Goal: Task Accomplishment & Management: Manage account settings

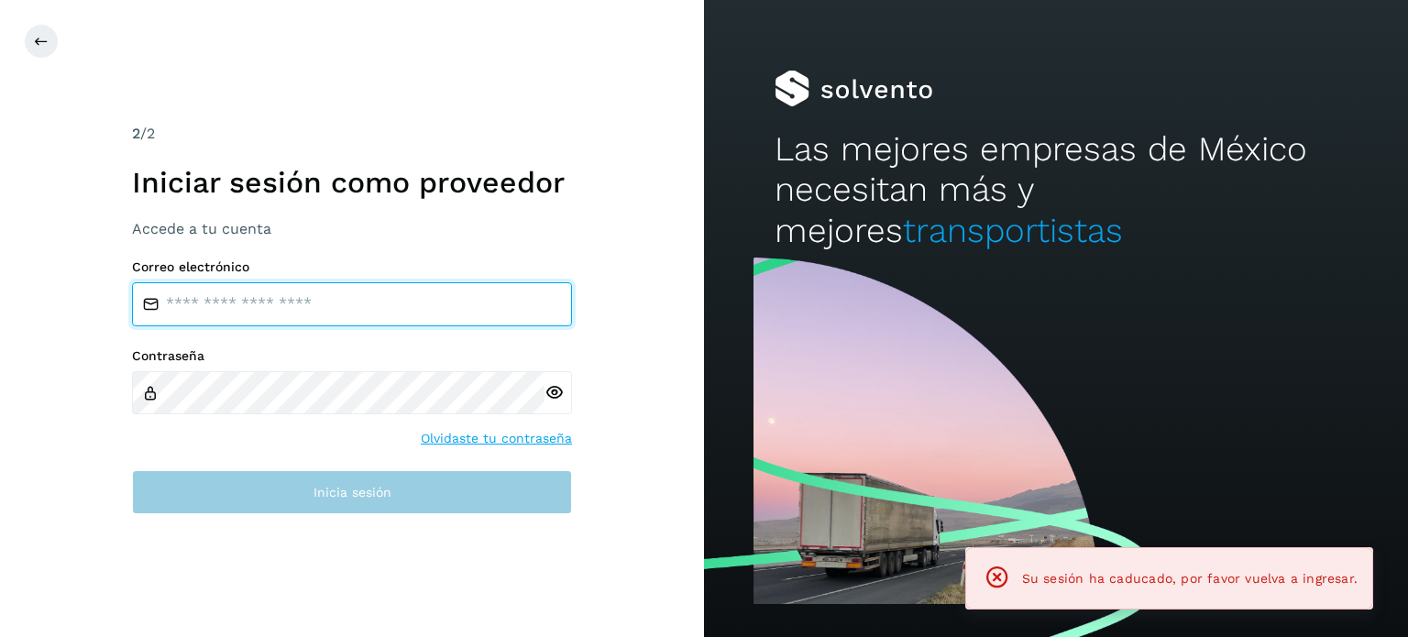
type input "**********"
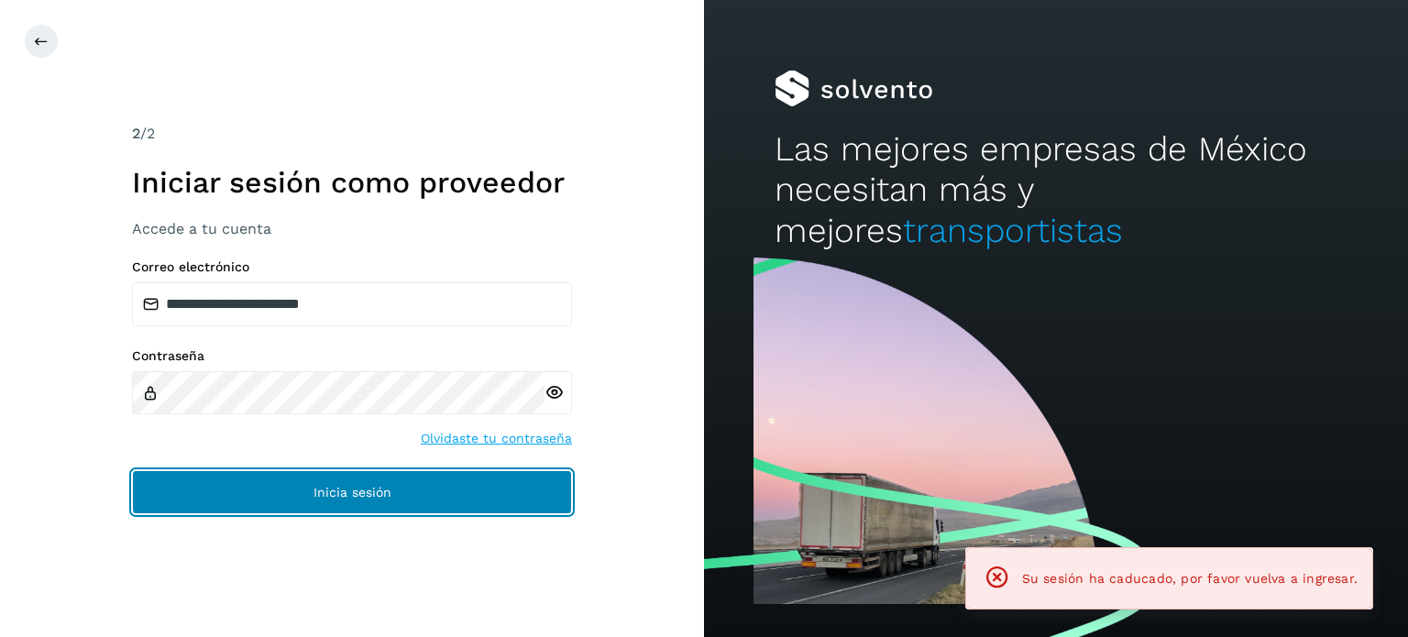
click at [323, 490] on span "Inicia sesión" at bounding box center [352, 492] width 78 height 13
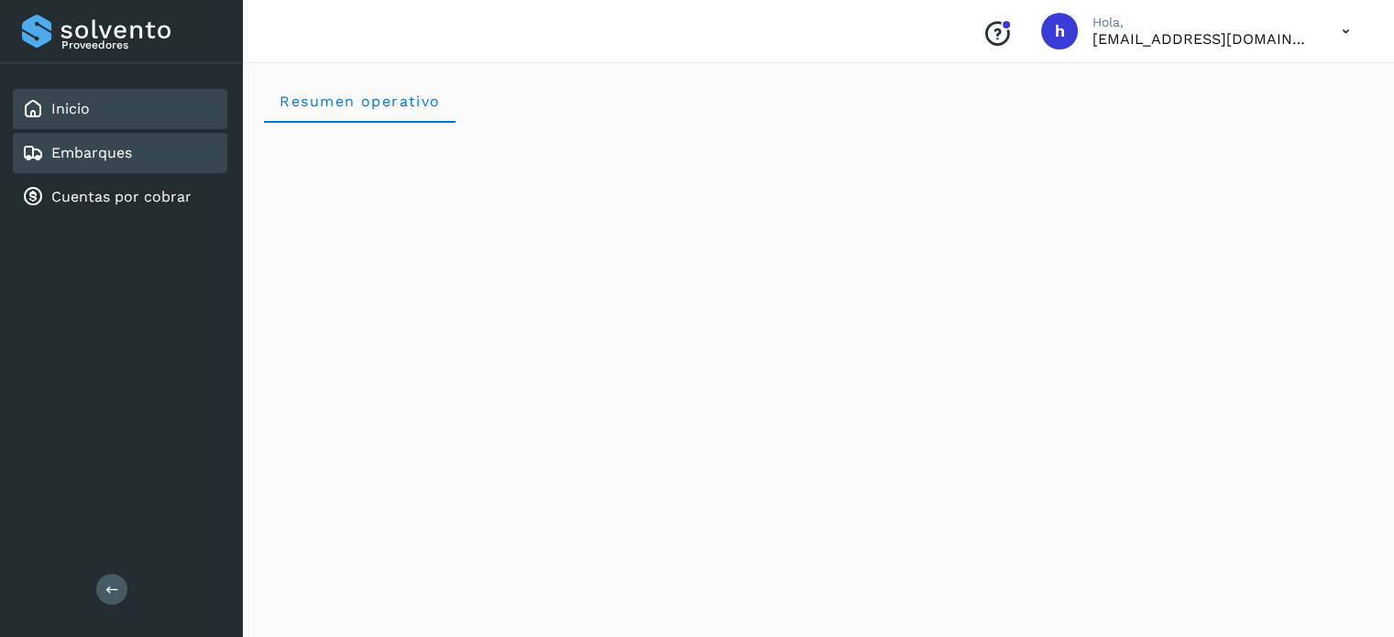
click at [161, 160] on div "Embarques" at bounding box center [120, 153] width 214 height 40
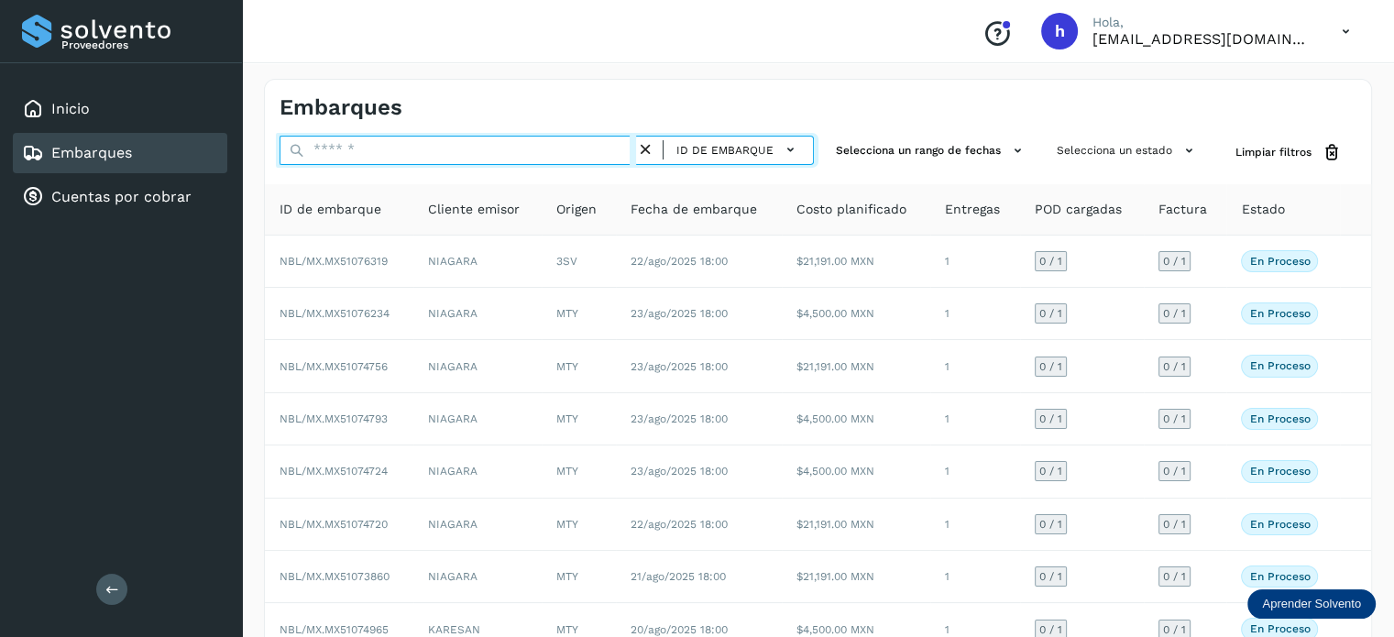
click at [539, 150] on input "text" at bounding box center [458, 150] width 357 height 29
paste input "**********"
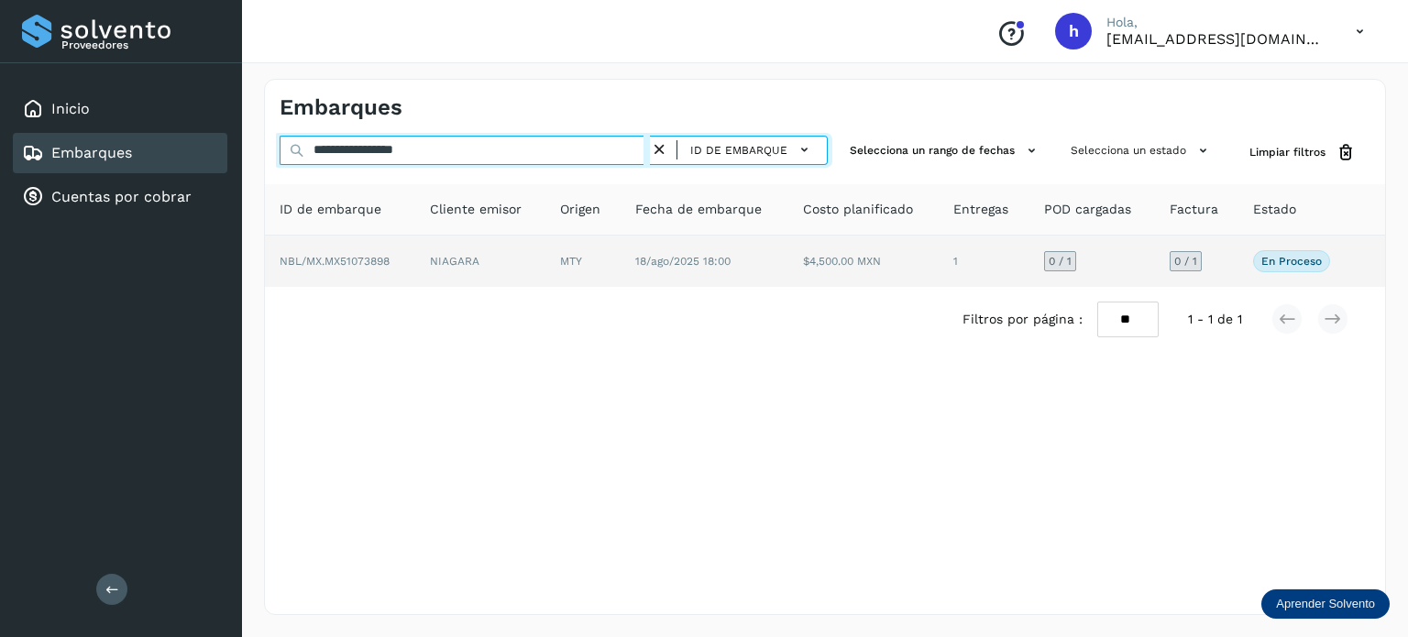
type input "**********"
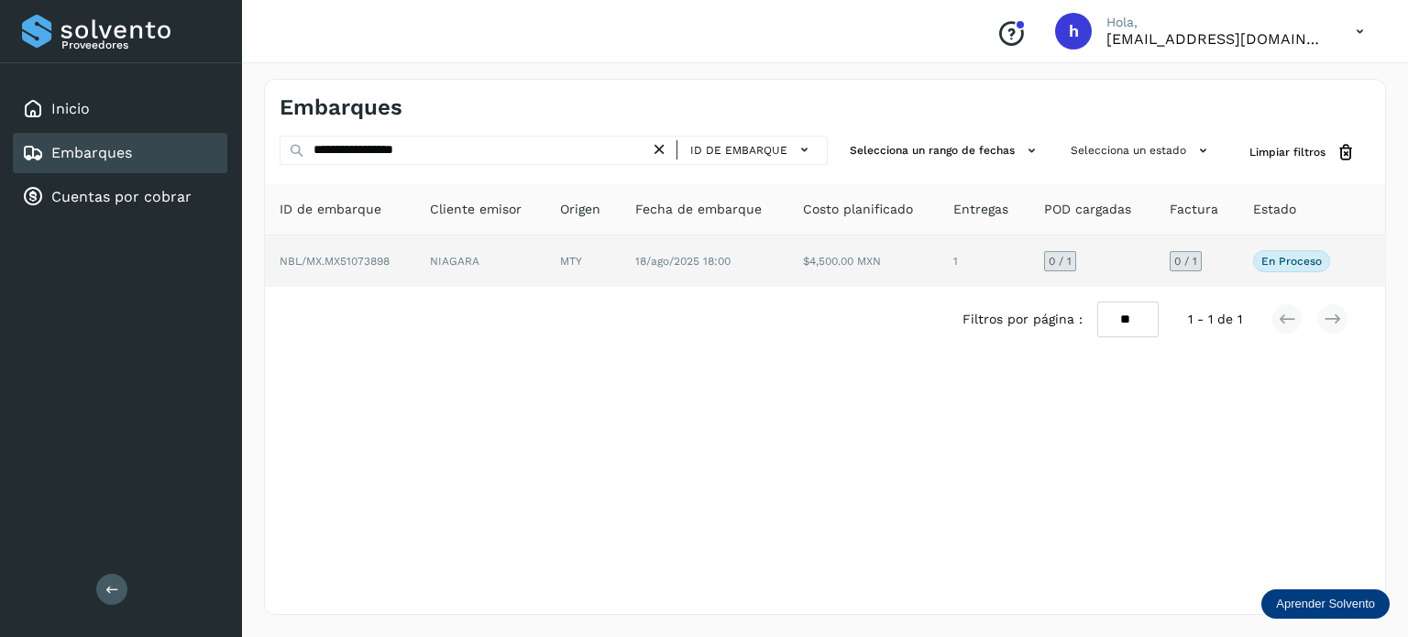
click at [415, 257] on td "NBL/MX.MX51073898" at bounding box center [480, 261] width 130 height 51
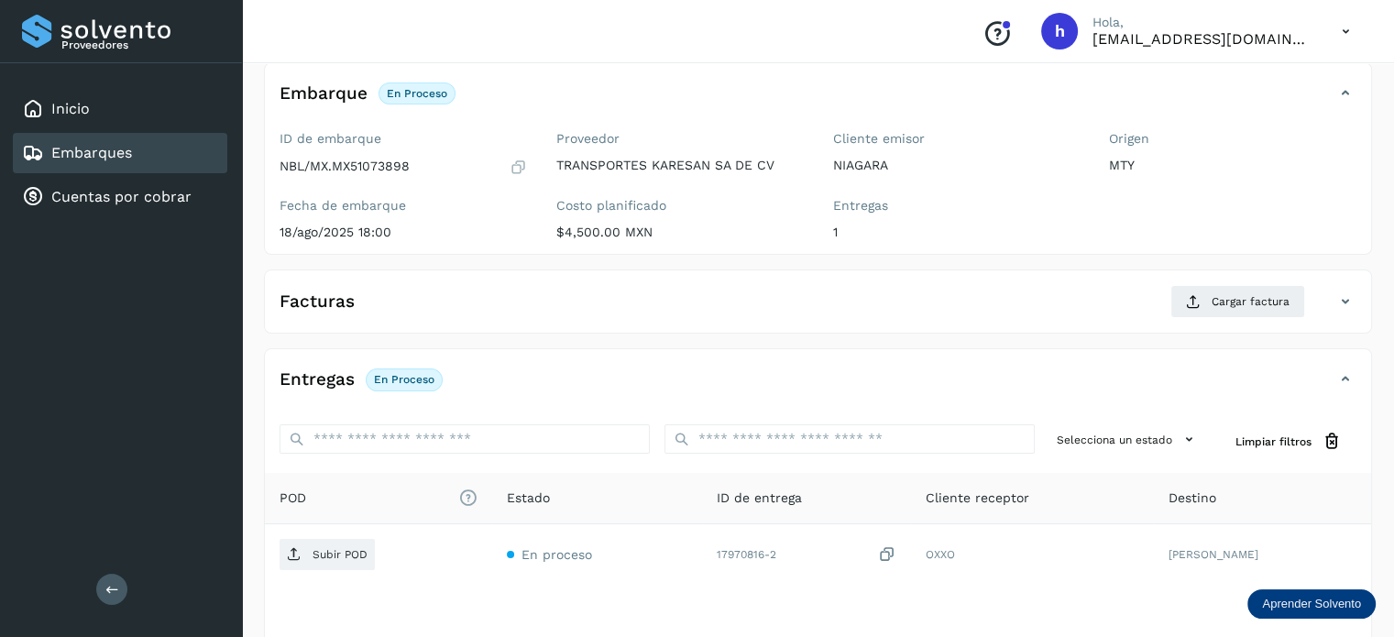
scroll to position [107, 0]
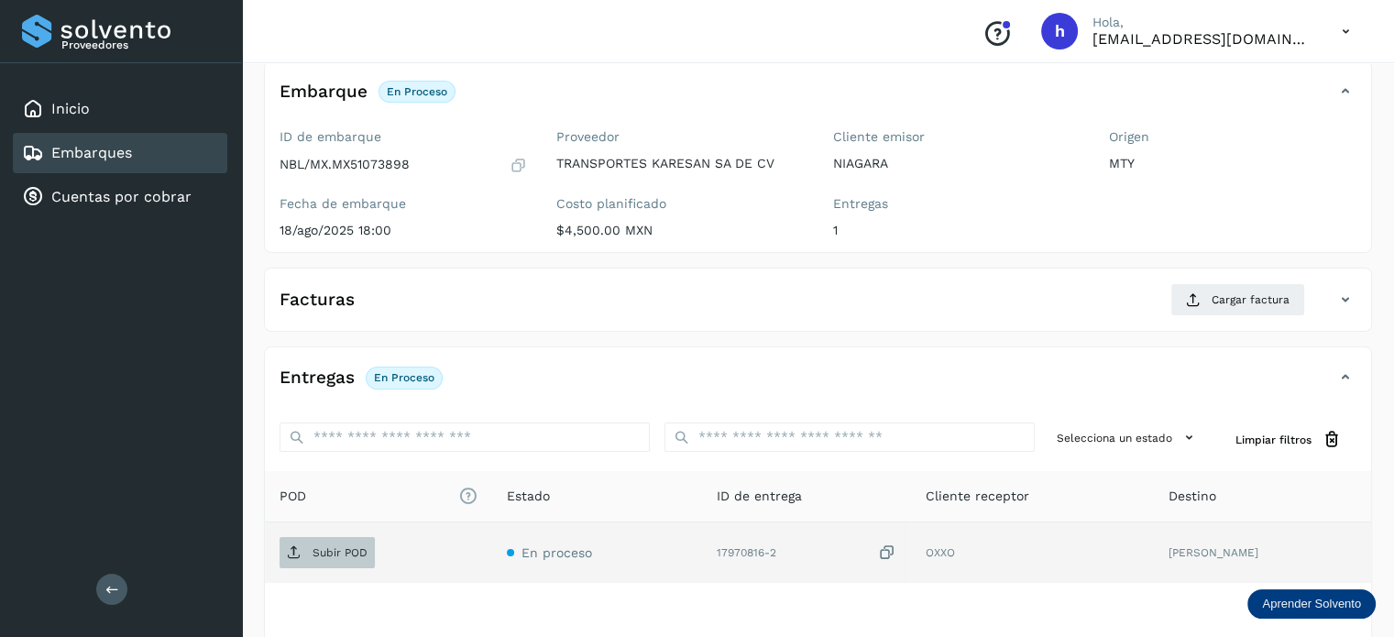
click at [335, 555] on p "Subir POD" at bounding box center [340, 552] width 55 height 13
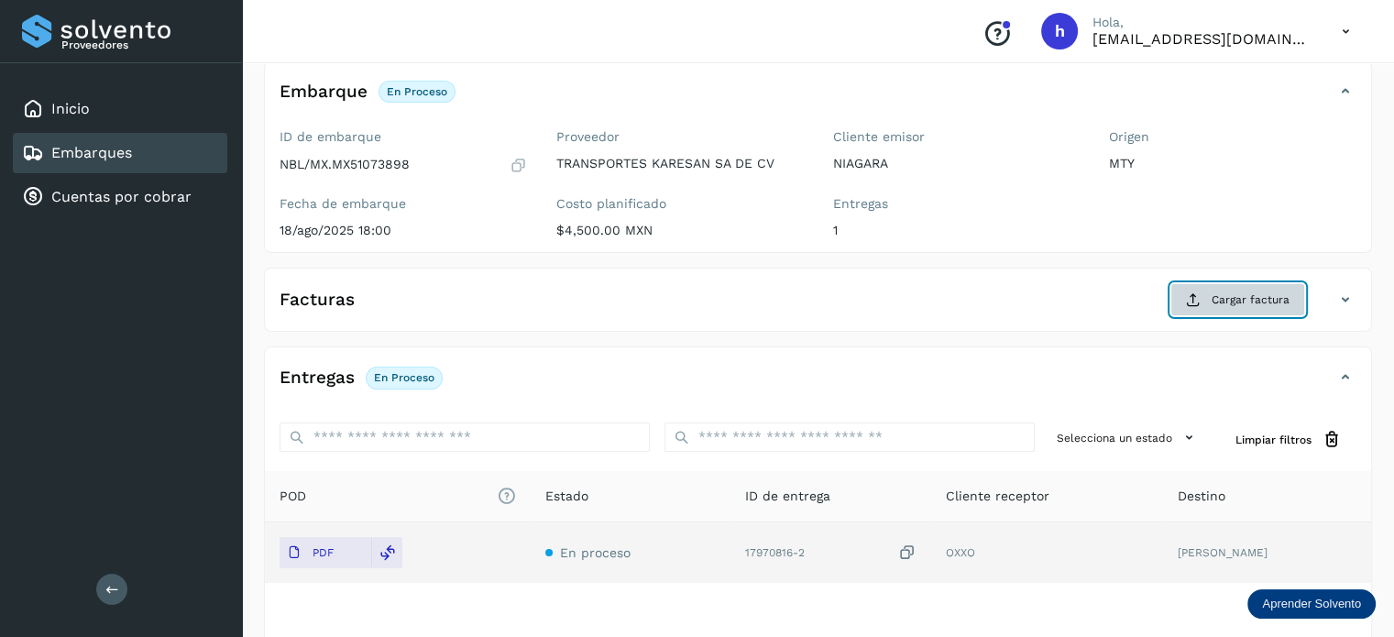
click at [1259, 300] on span "Cargar factura" at bounding box center [1251, 299] width 78 height 16
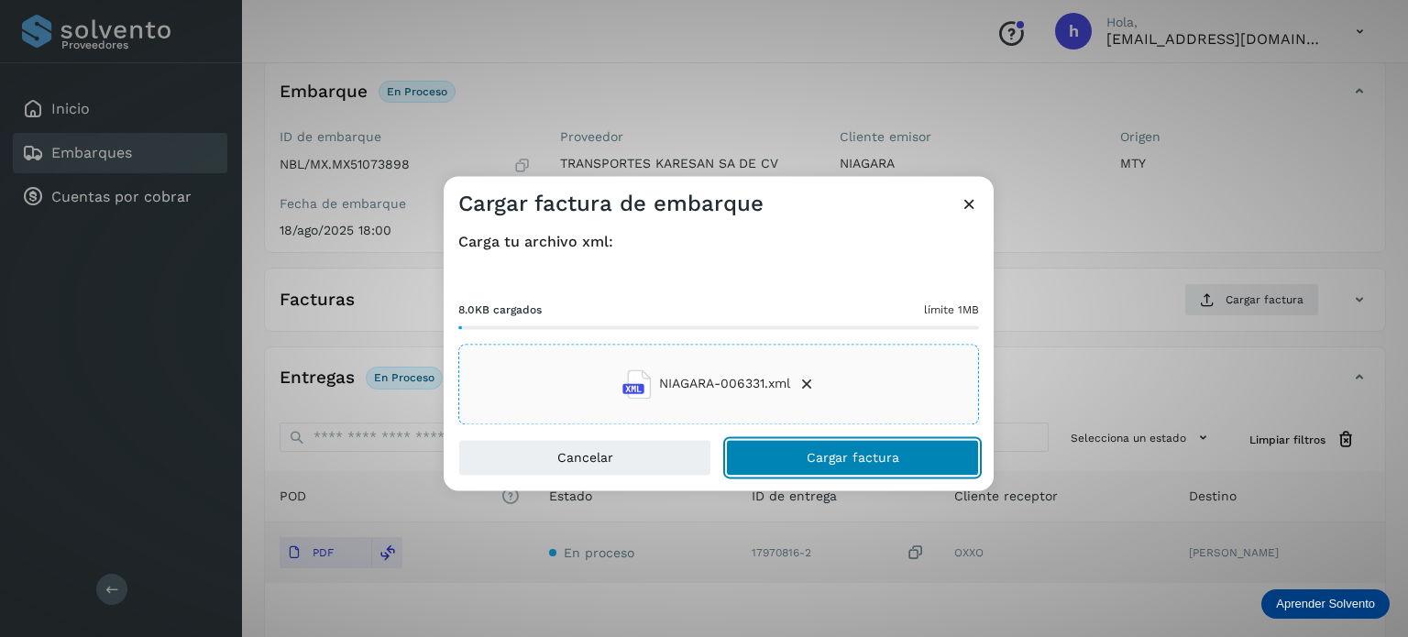
click at [903, 459] on button "Cargar factura" at bounding box center [852, 457] width 253 height 37
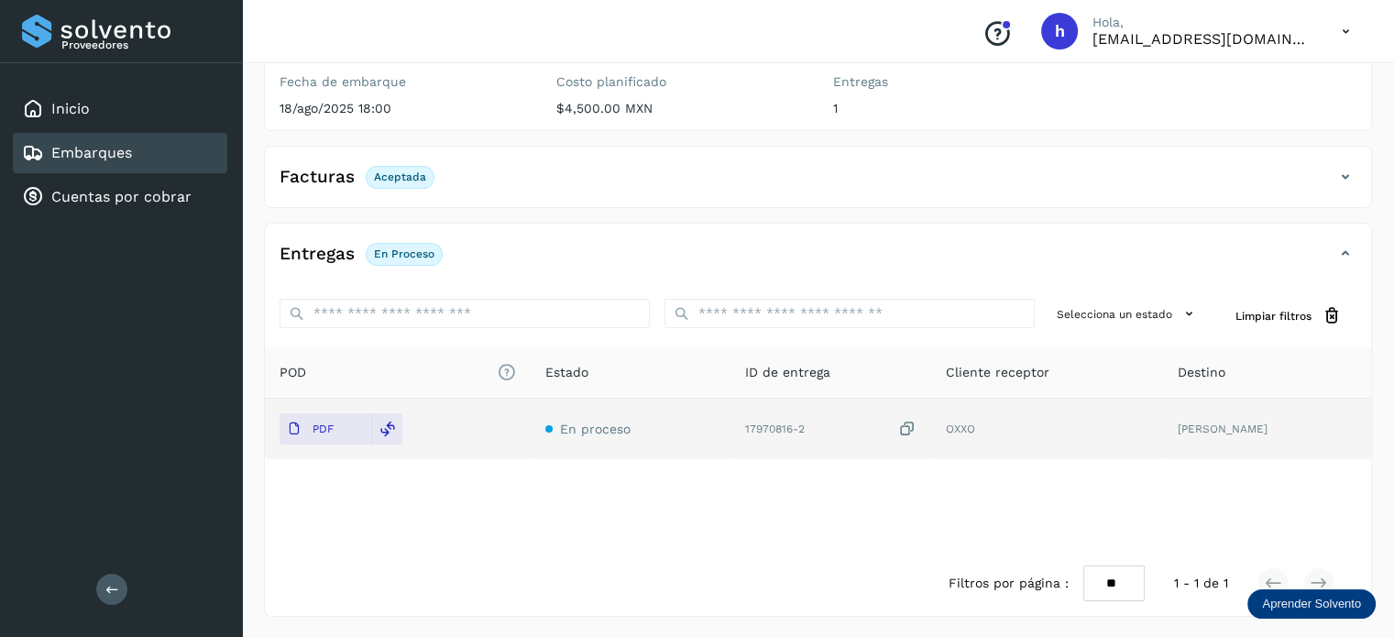
scroll to position [0, 0]
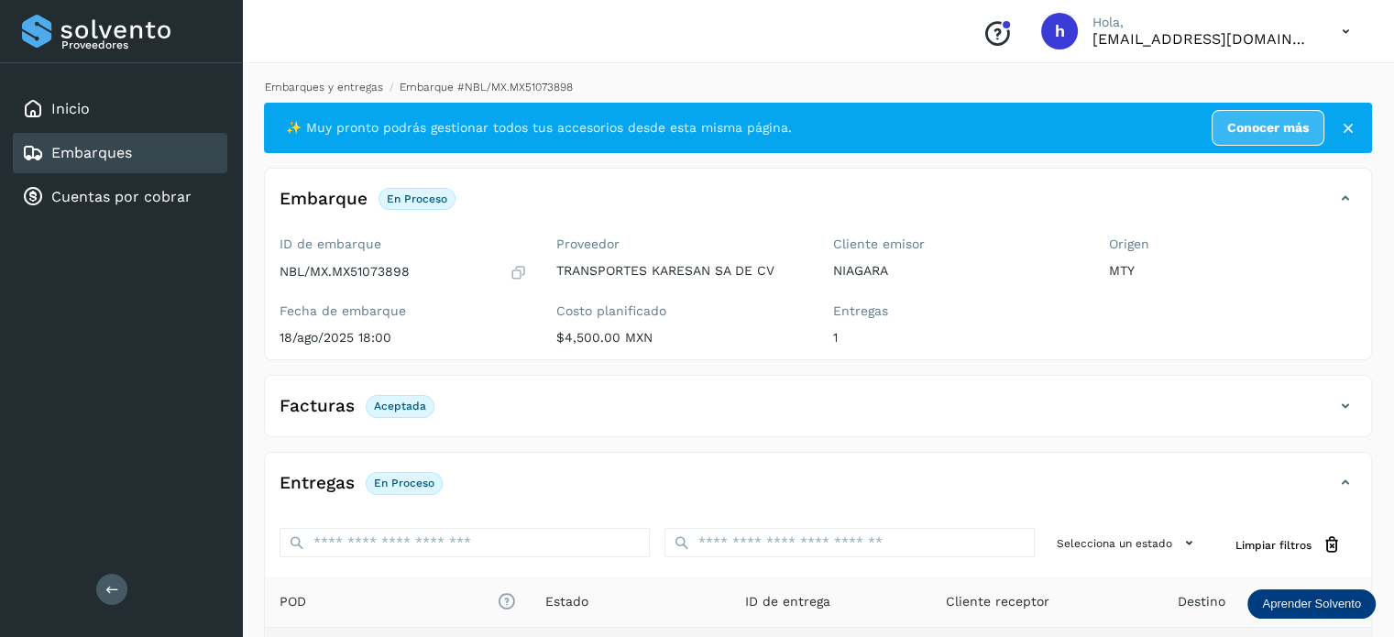
click at [326, 87] on link "Embarques y entregas" at bounding box center [324, 87] width 118 height 13
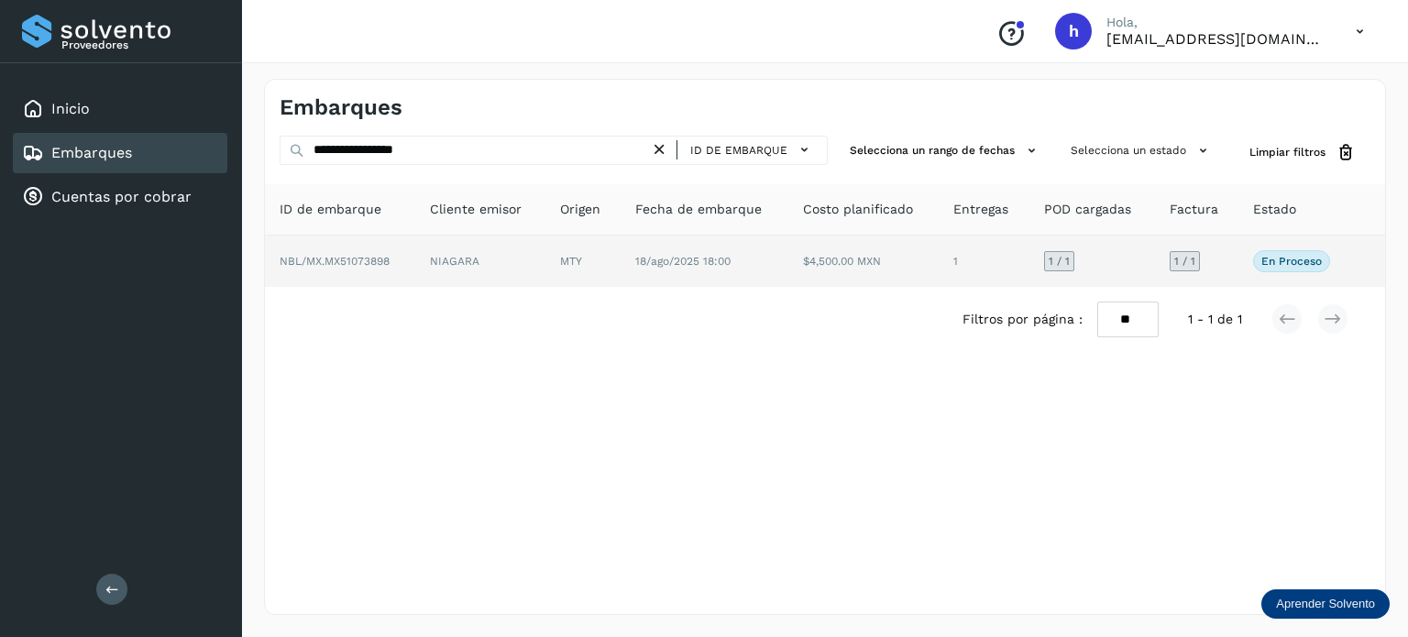
click at [545, 243] on td "NIAGARA" at bounding box center [582, 261] width 75 height 51
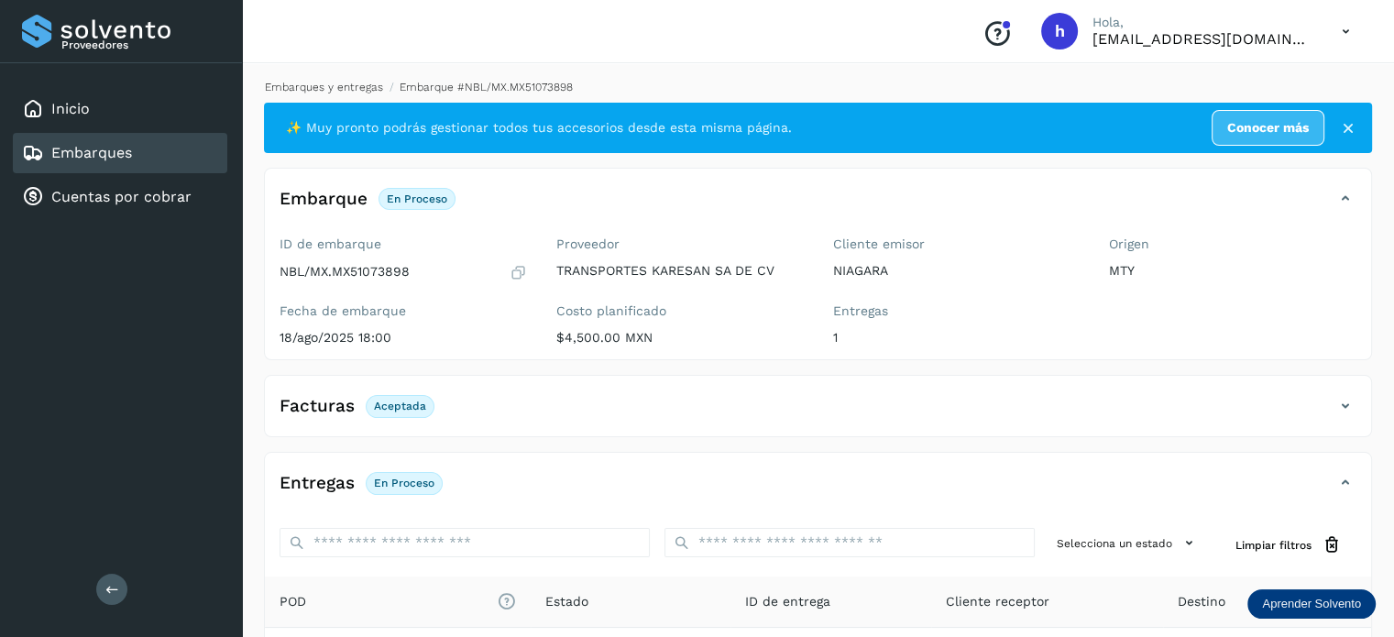
click at [367, 86] on link "Embarques y entregas" at bounding box center [324, 87] width 118 height 13
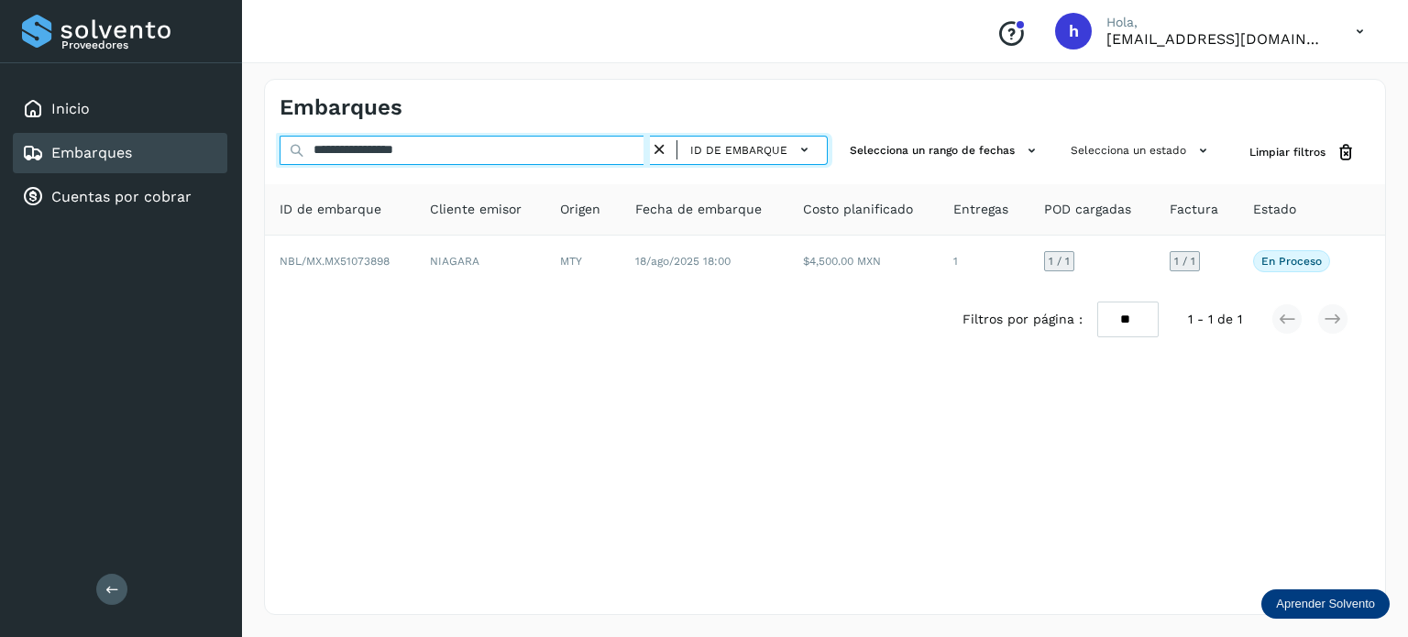
drag, startPoint x: 519, startPoint y: 139, endPoint x: 136, endPoint y: 145, distance: 383.2
click at [136, 145] on div "**********" at bounding box center [704, 318] width 1408 height 637
paste input "text"
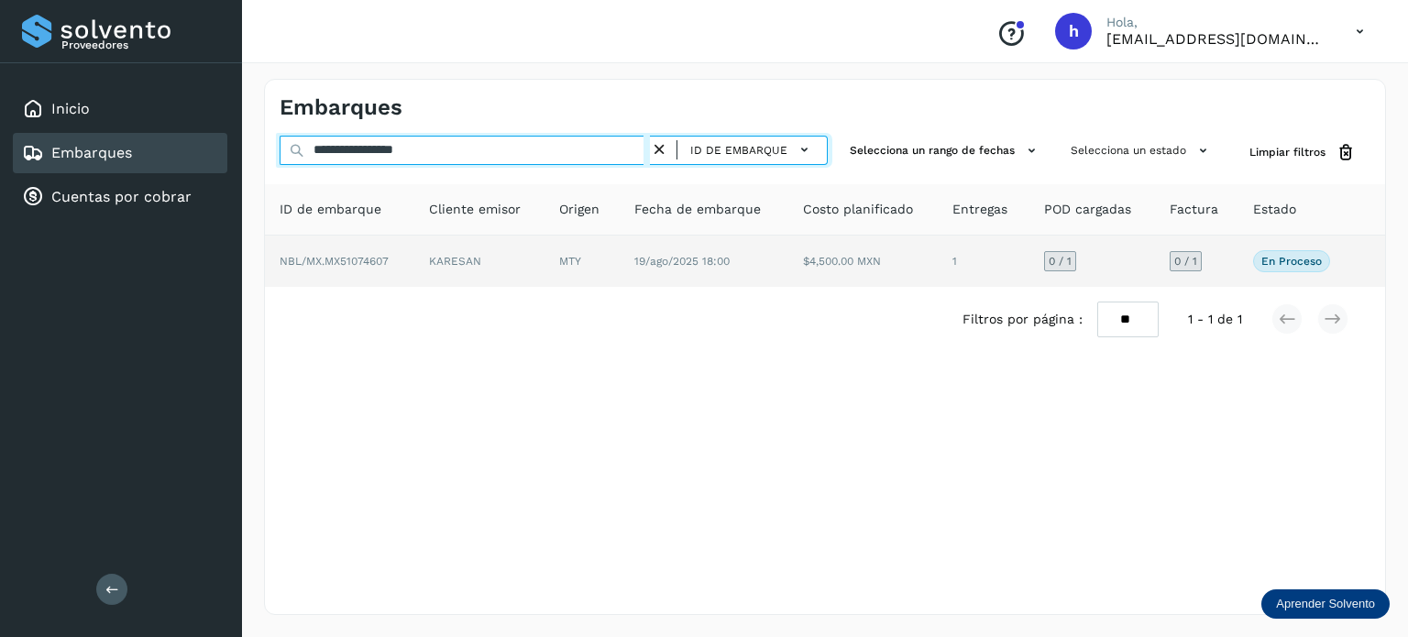
type input "**********"
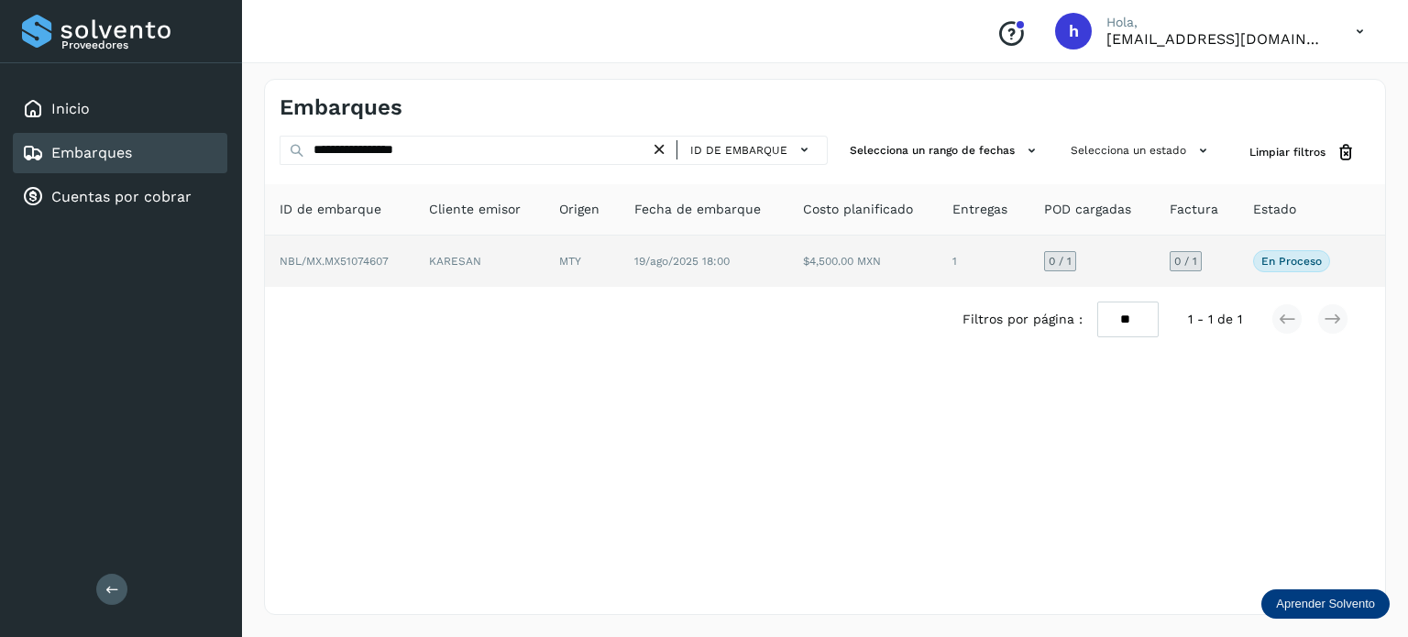
click at [414, 259] on td "NBL/MX.MX51074607" at bounding box center [479, 261] width 130 height 51
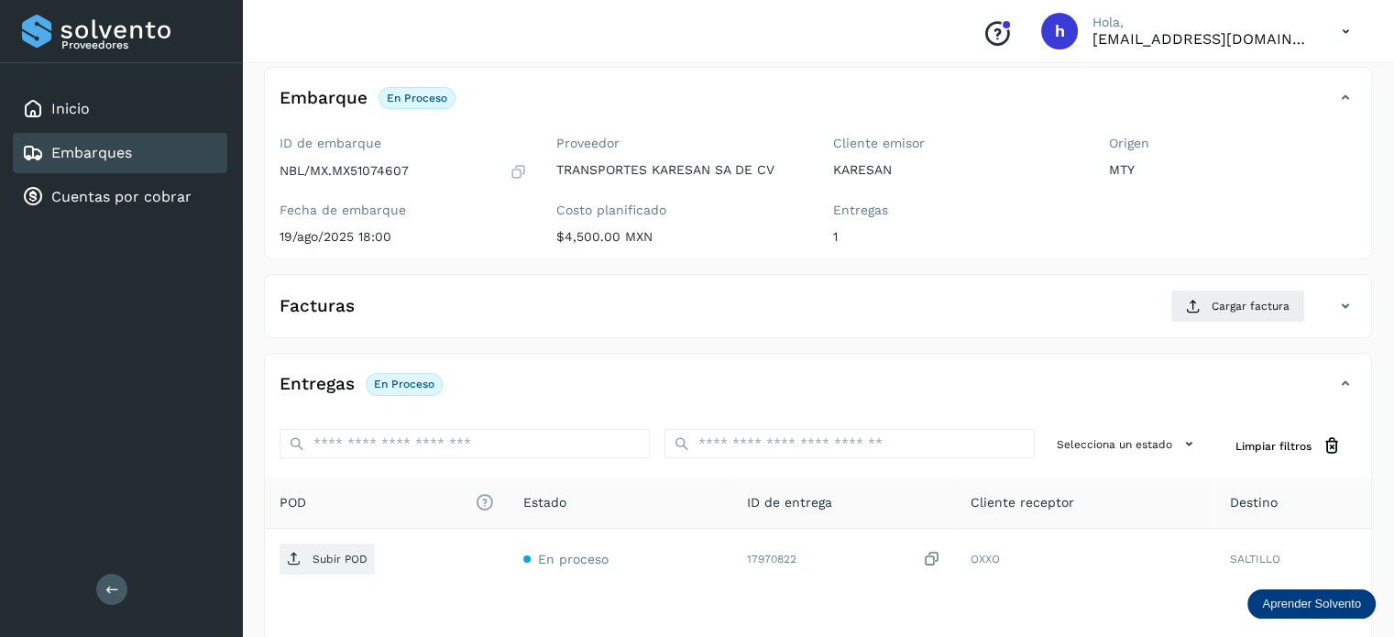
scroll to position [109, 0]
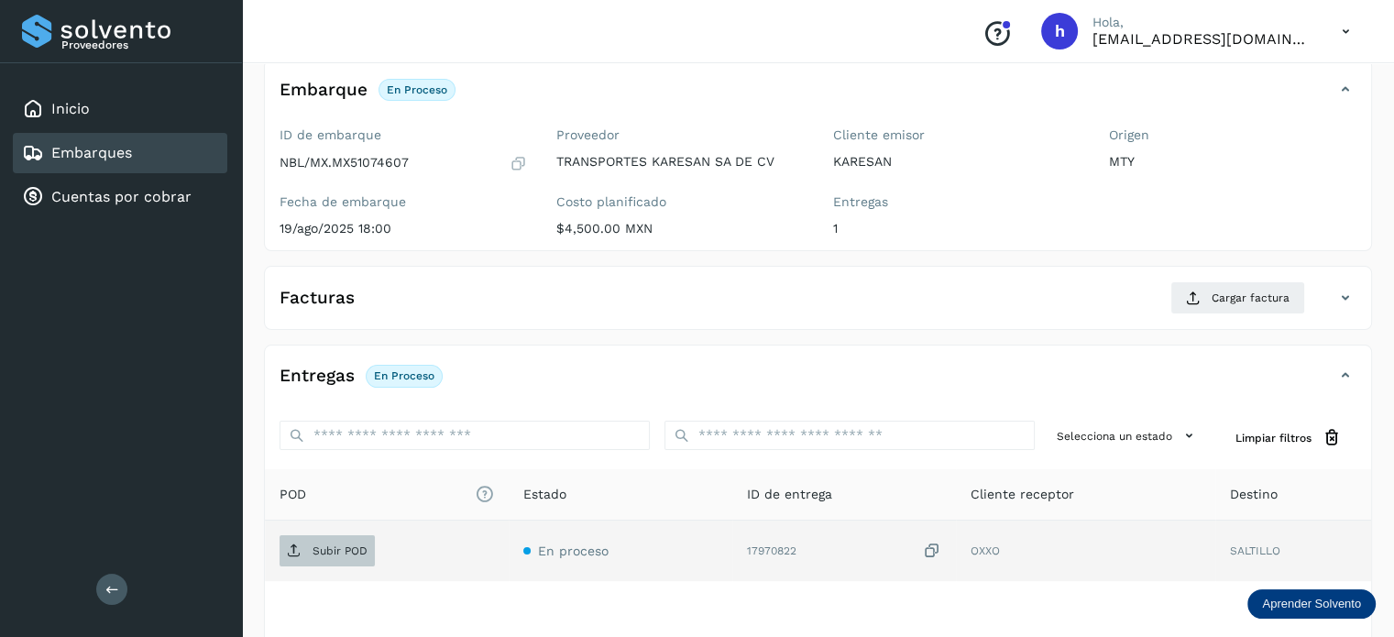
click at [328, 541] on span "Subir POD" at bounding box center [327, 550] width 95 height 29
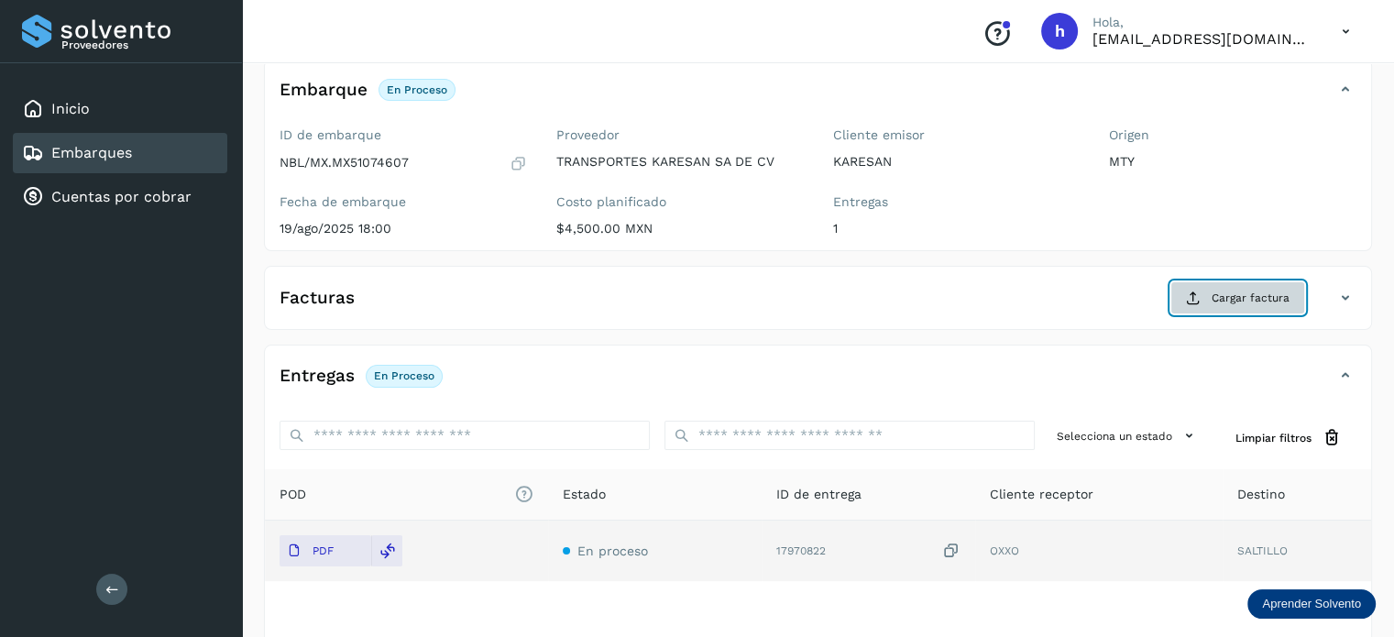
click at [1244, 292] on span "Cargar factura" at bounding box center [1251, 298] width 78 height 16
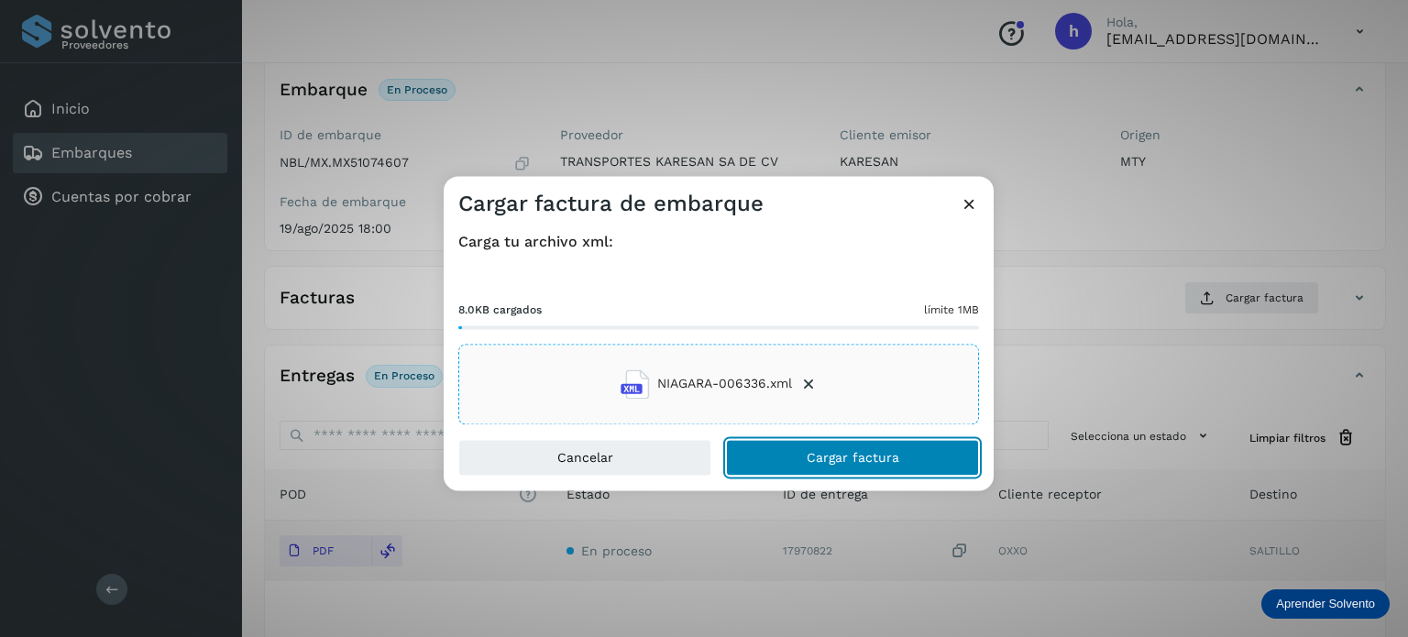
click at [913, 457] on button "Cargar factura" at bounding box center [852, 457] width 253 height 37
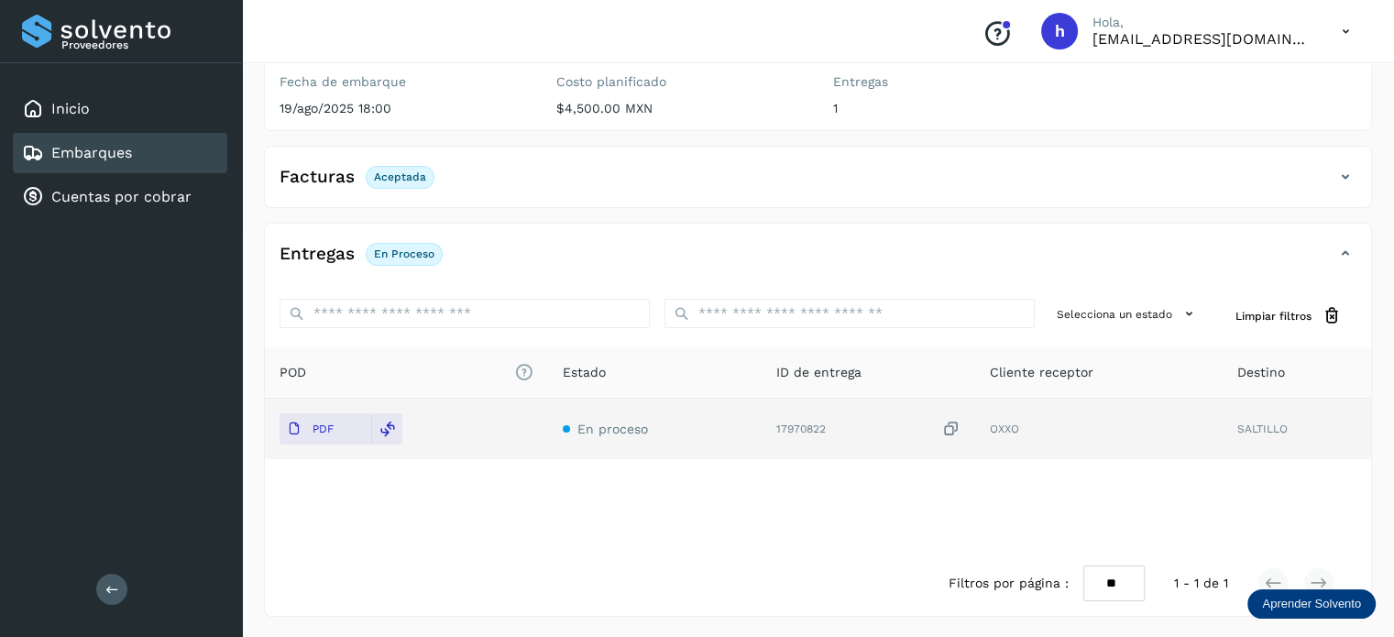
scroll to position [0, 0]
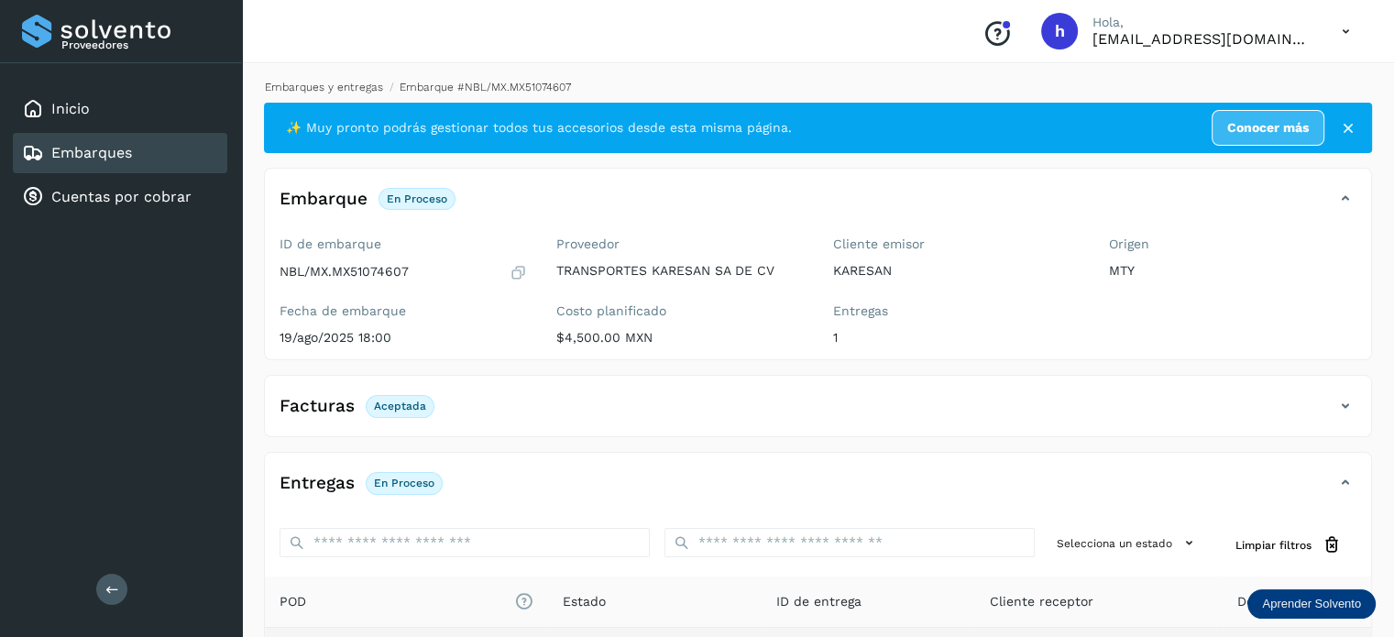
click at [348, 92] on link "Embarques y entregas" at bounding box center [324, 87] width 118 height 13
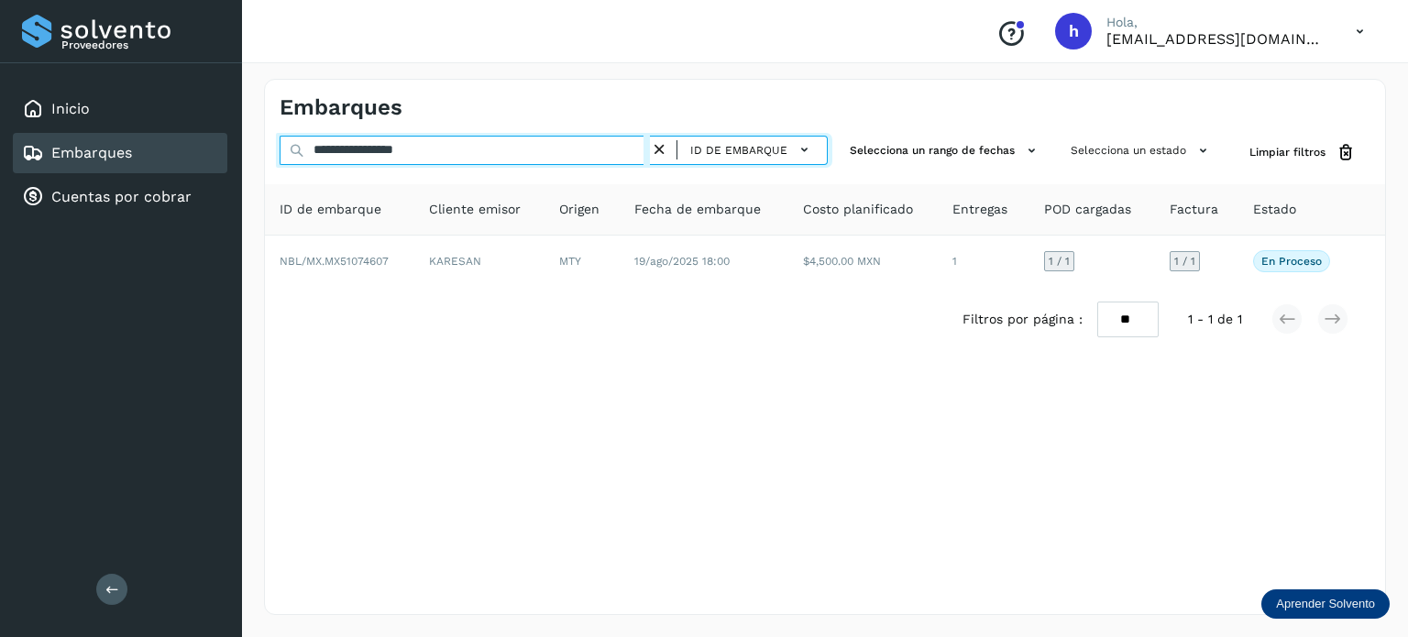
drag, startPoint x: 475, startPoint y: 143, endPoint x: 41, endPoint y: 171, distance: 434.5
click at [41, 171] on div "**********" at bounding box center [704, 318] width 1408 height 637
paste input "text"
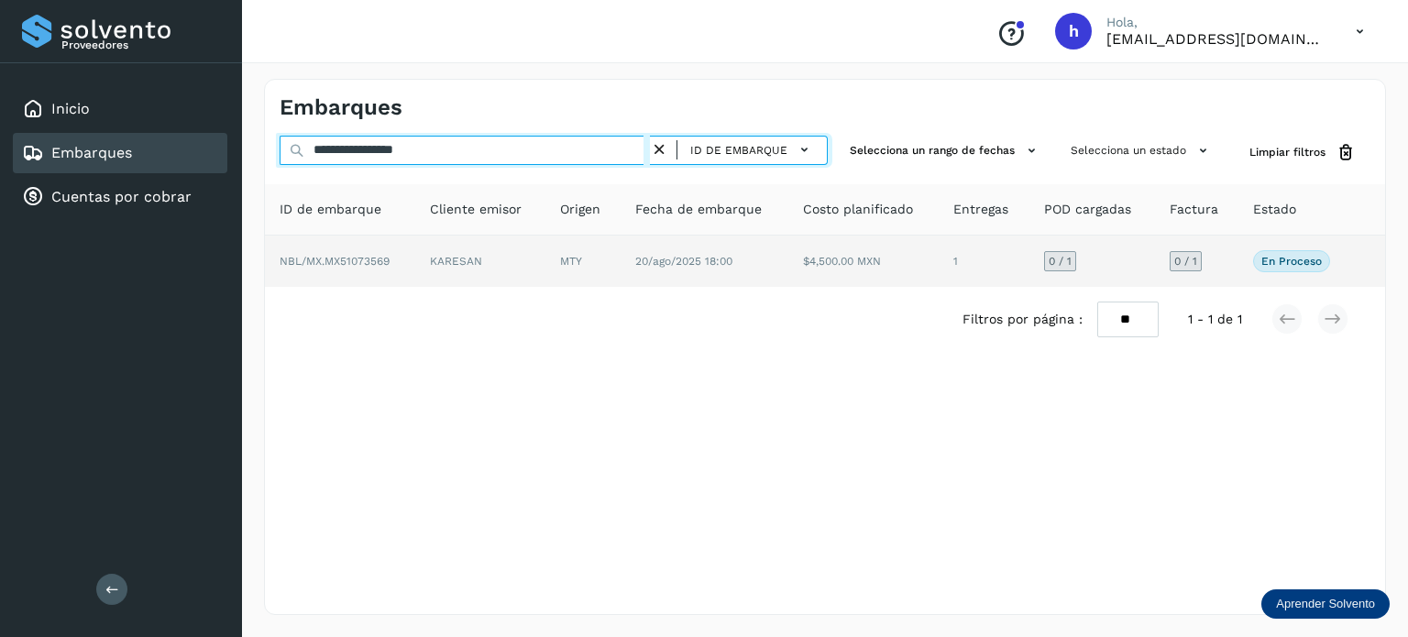
type input "**********"
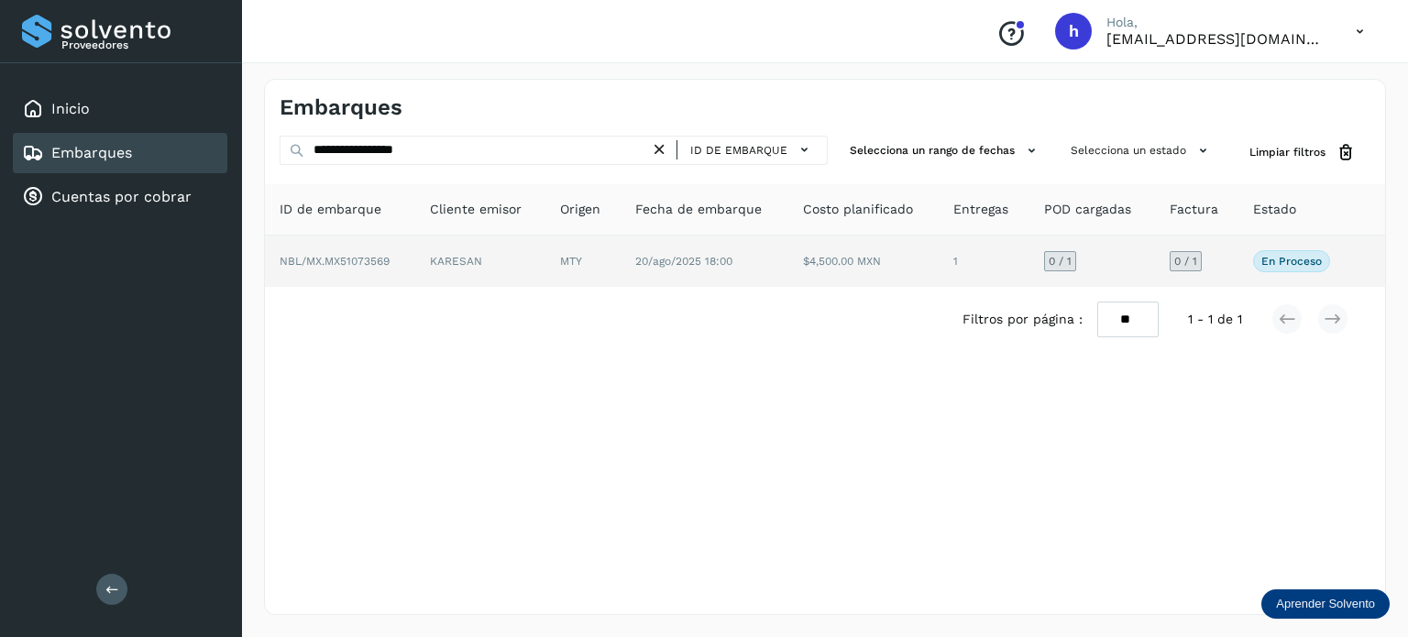
click at [366, 265] on span "NBL/MX.MX51073569" at bounding box center [335, 261] width 110 height 13
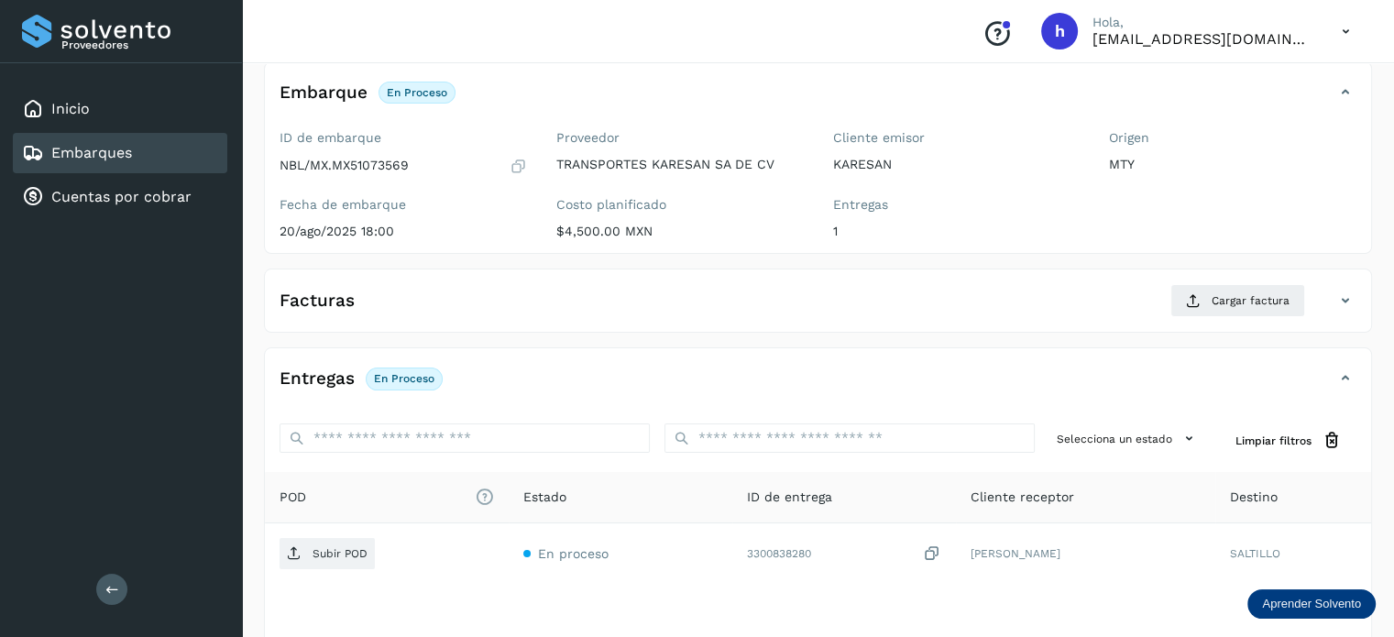
scroll to position [110, 0]
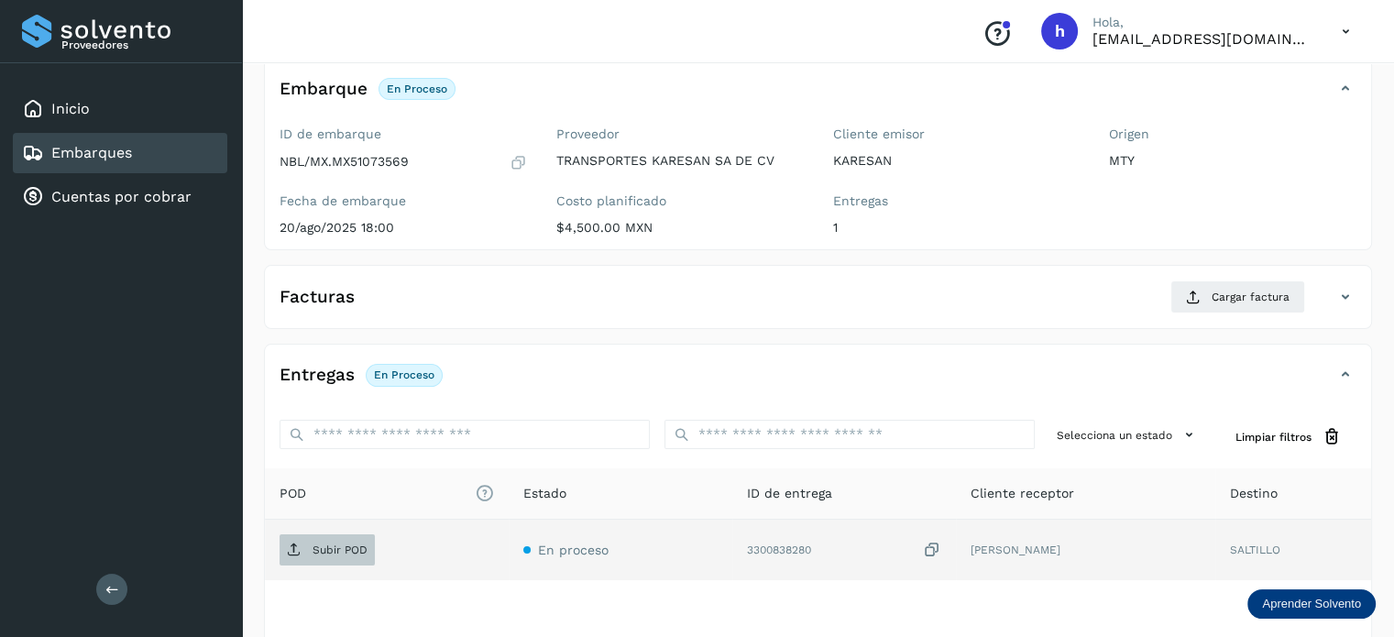
click at [348, 546] on p "Subir POD" at bounding box center [340, 550] width 55 height 13
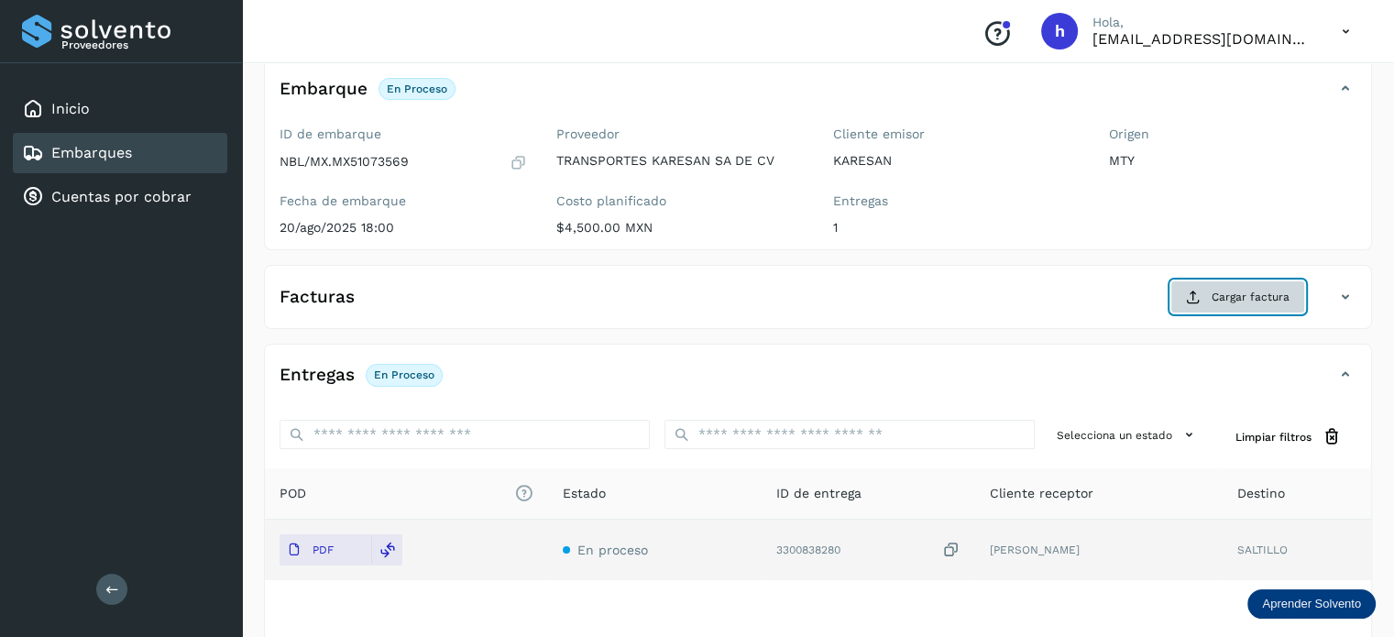
click at [1231, 294] on span "Cargar factura" at bounding box center [1251, 297] width 78 height 16
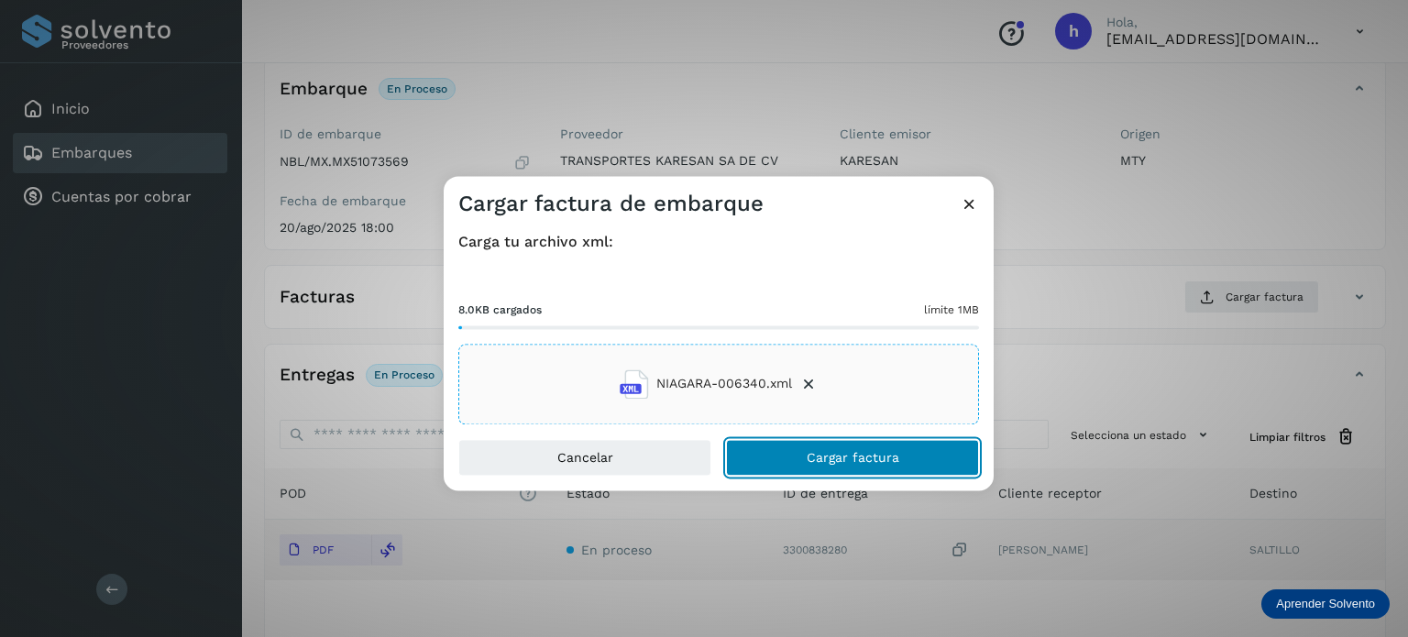
click at [871, 465] on button "Cargar factura" at bounding box center [852, 457] width 253 height 37
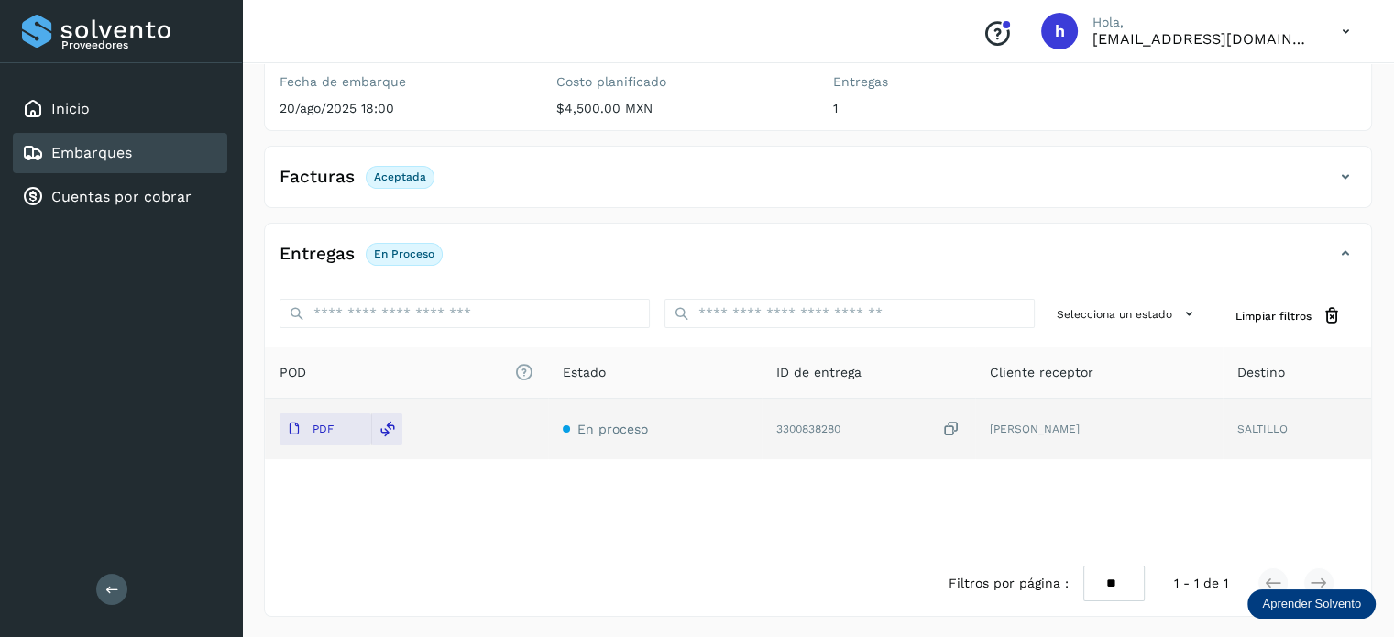
scroll to position [0, 0]
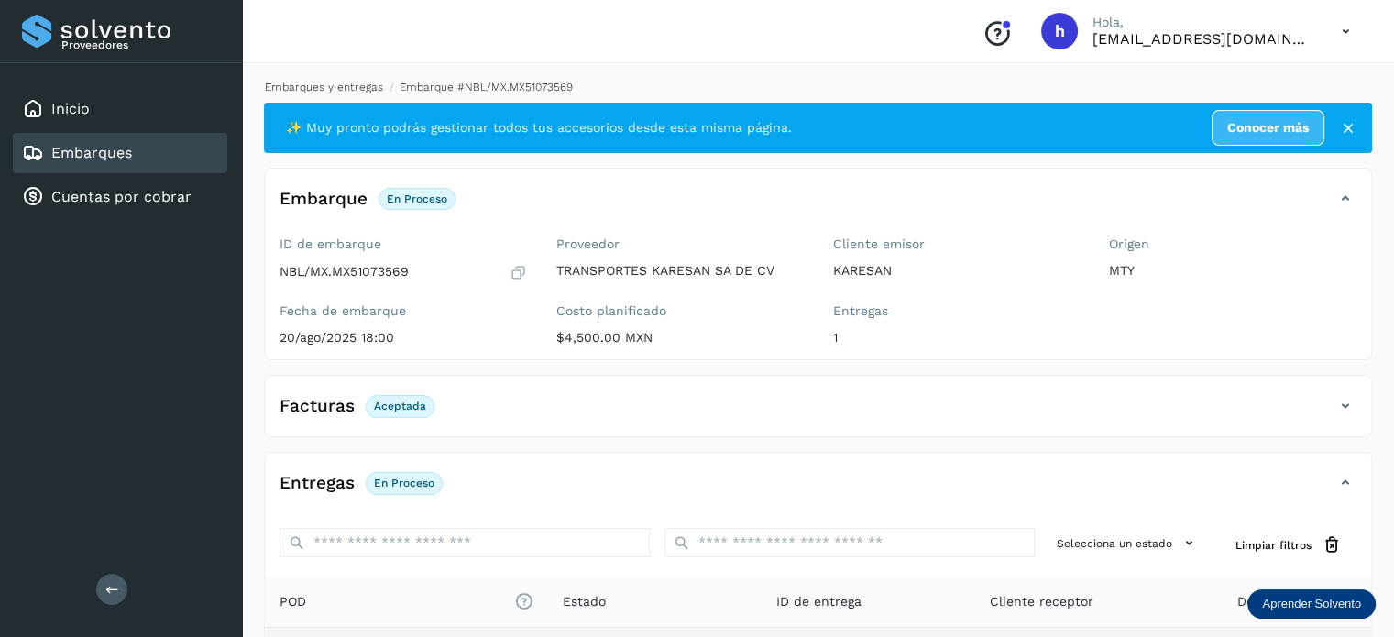
click at [362, 91] on link "Embarques y entregas" at bounding box center [324, 87] width 118 height 13
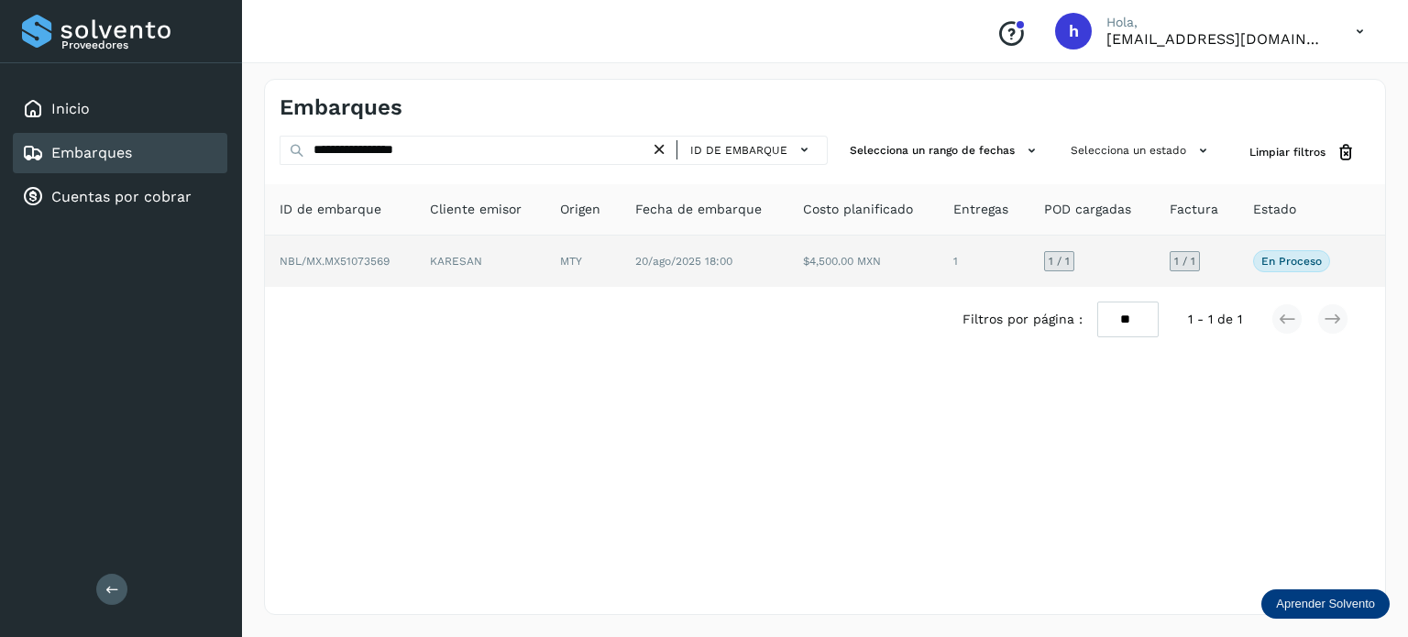
click at [545, 266] on td "KARESAN" at bounding box center [582, 261] width 75 height 51
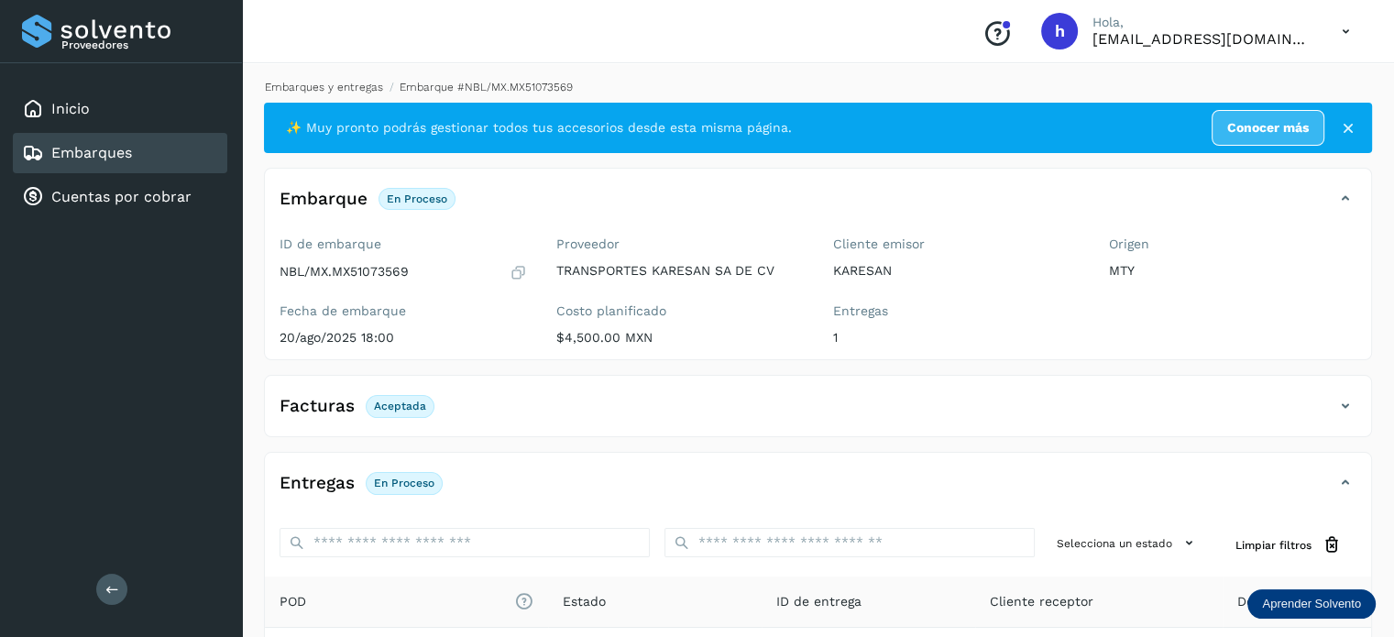
click at [320, 83] on link "Embarques y entregas" at bounding box center [324, 87] width 118 height 13
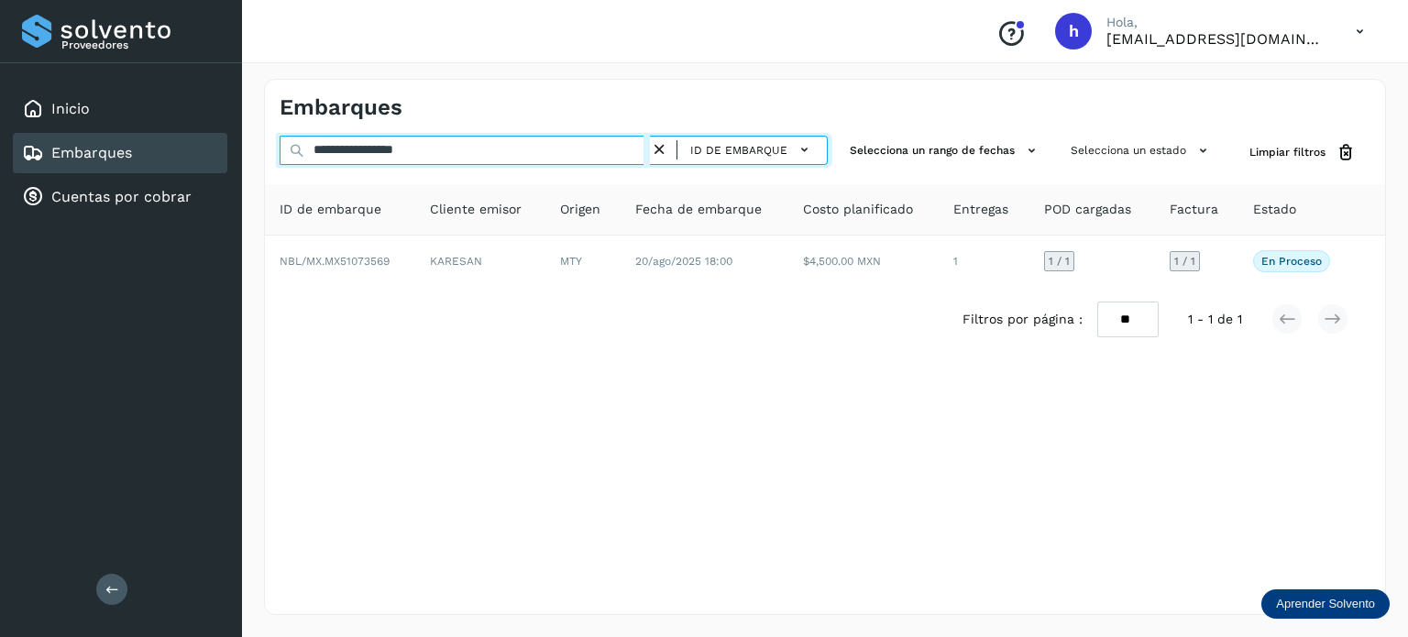
drag, startPoint x: 481, startPoint y: 152, endPoint x: 73, endPoint y: 159, distance: 408.0
click at [73, 159] on div "**********" at bounding box center [704, 318] width 1408 height 637
paste input "text"
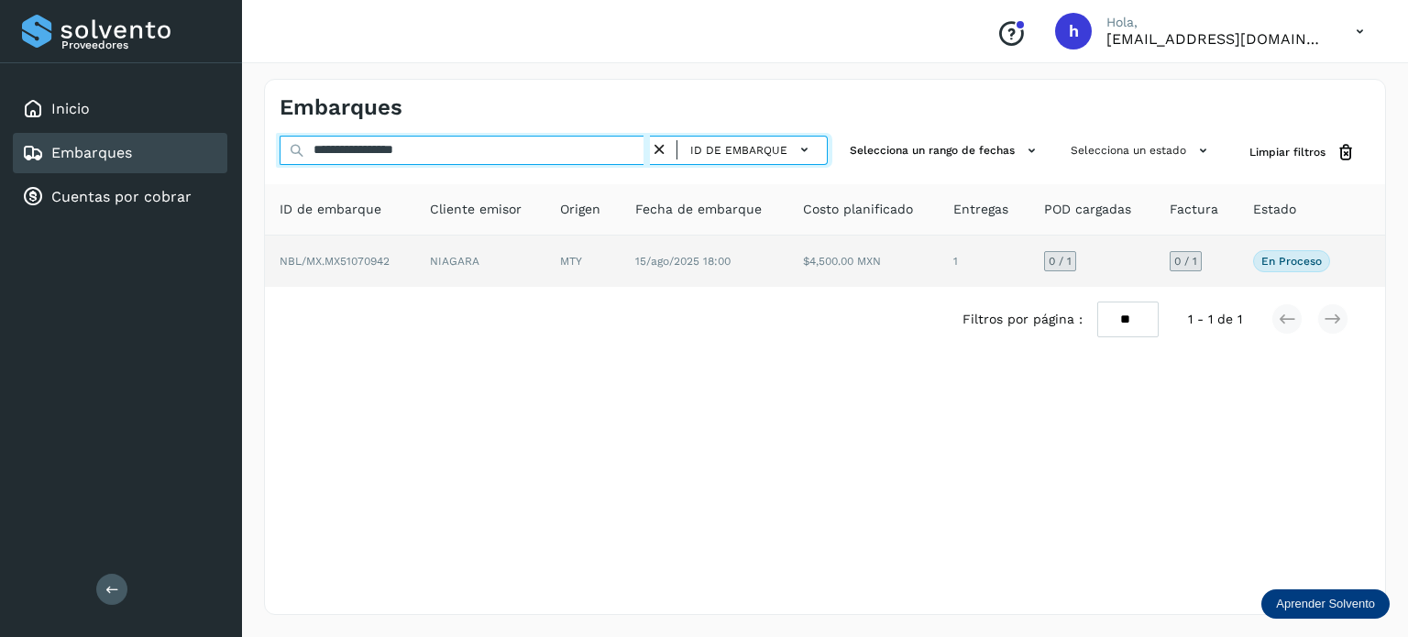
type input "**********"
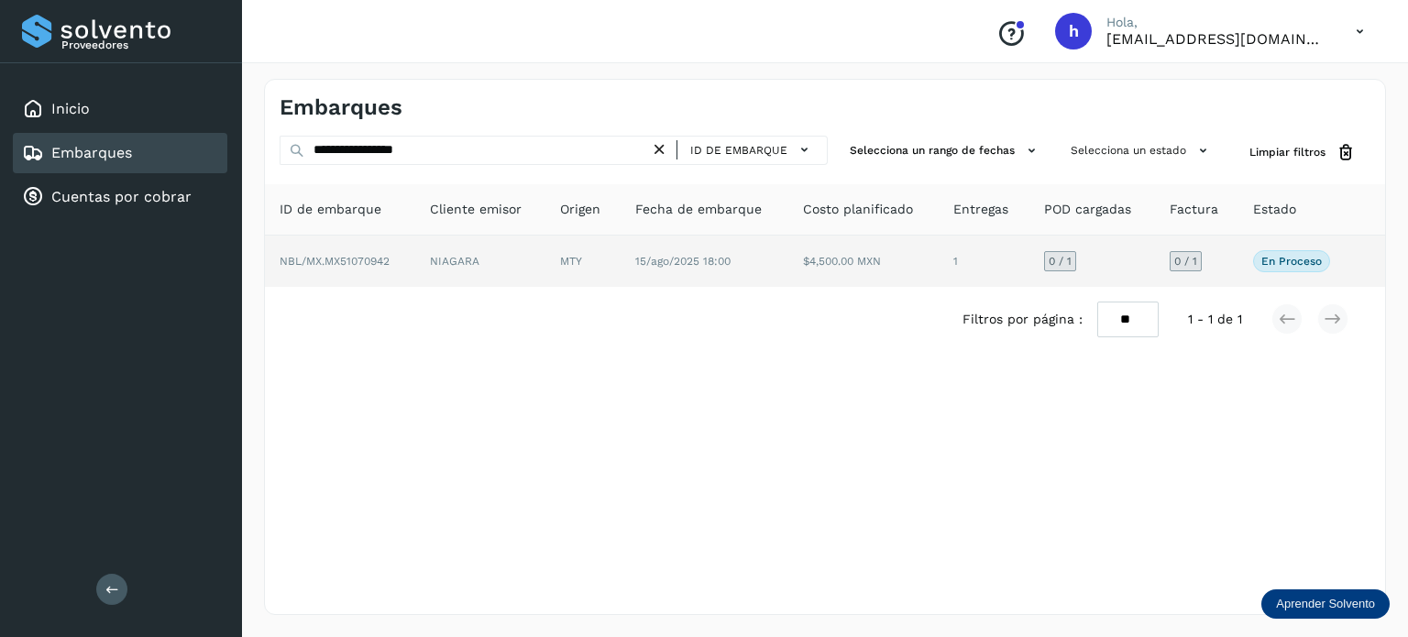
click at [355, 256] on span "NBL/MX.MX51070942" at bounding box center [335, 261] width 110 height 13
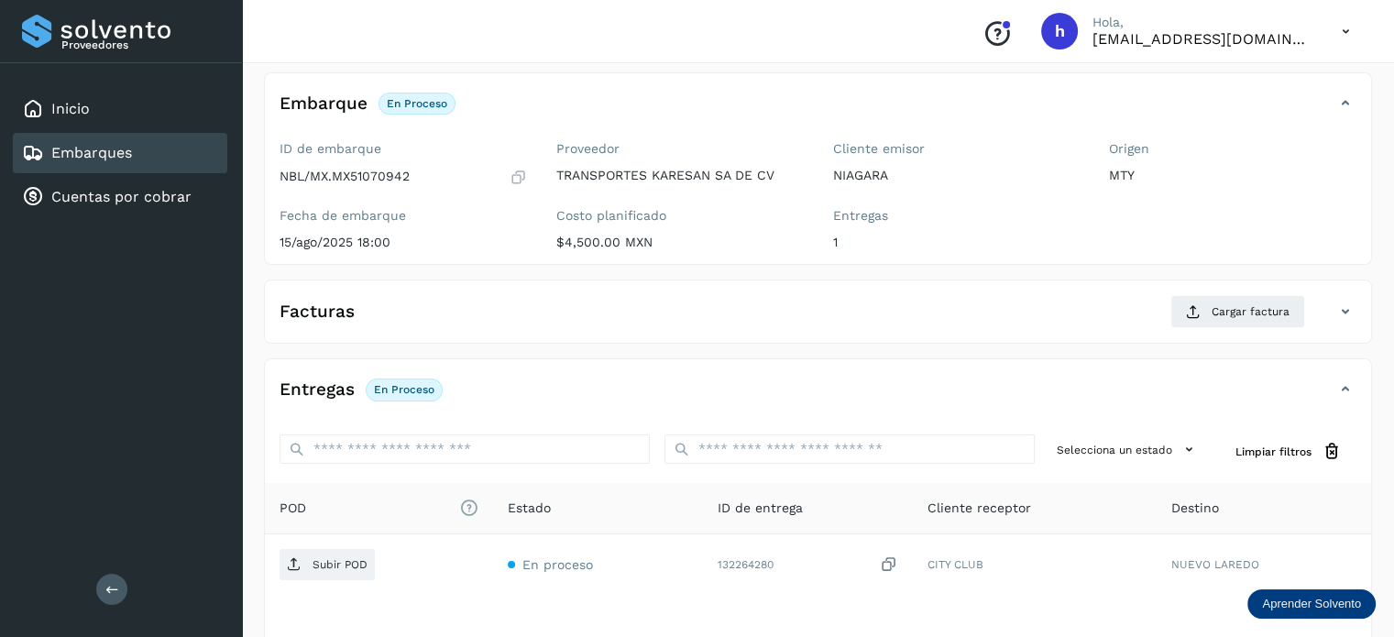
scroll to position [100, 0]
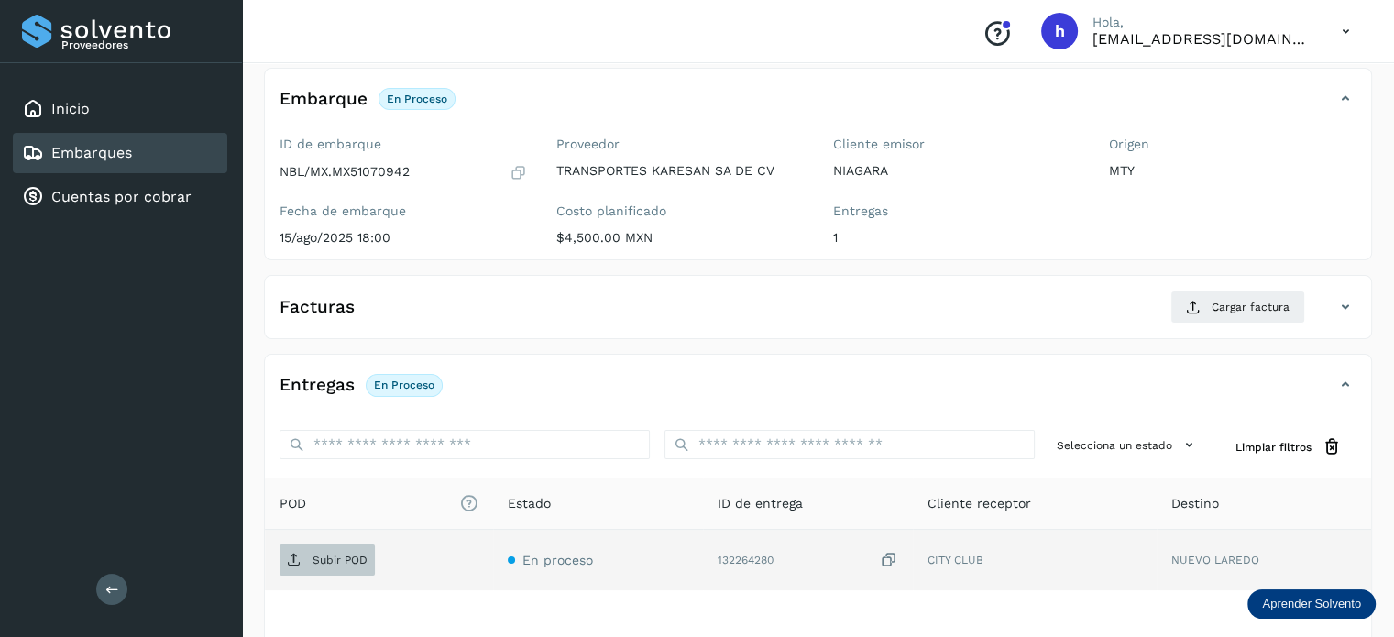
click at [330, 557] on p "Subir POD" at bounding box center [340, 560] width 55 height 13
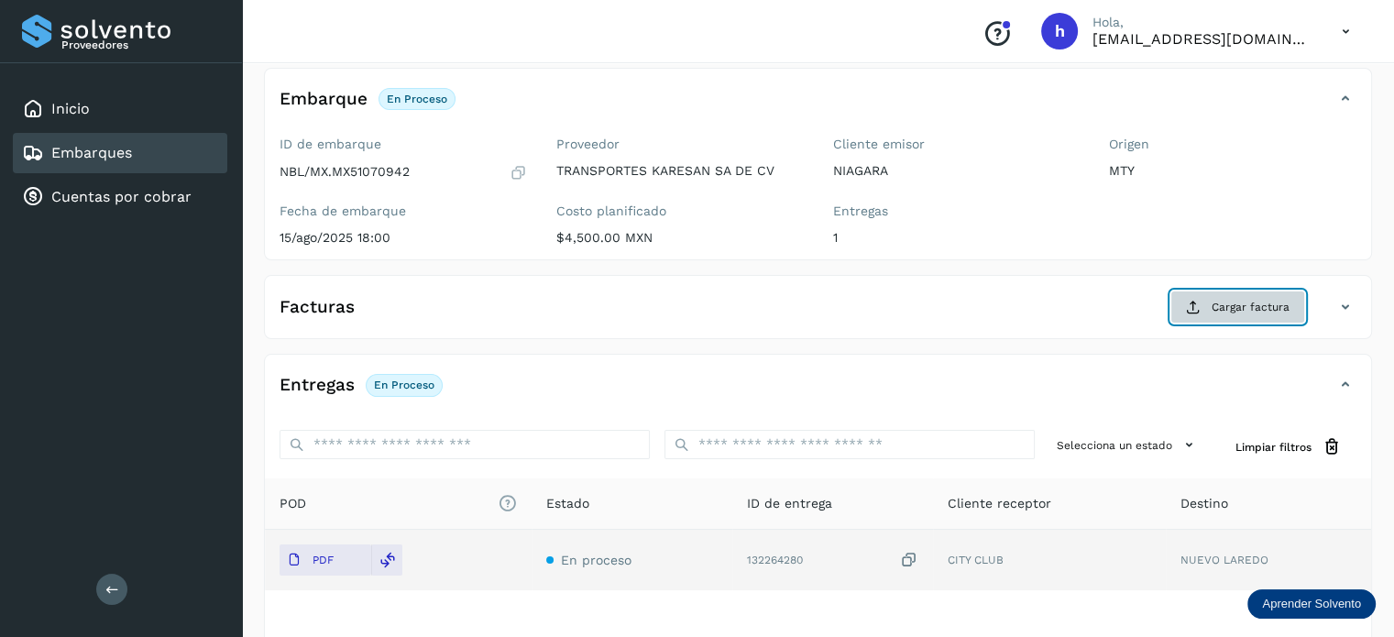
click at [1230, 310] on span "Cargar factura" at bounding box center [1251, 307] width 78 height 16
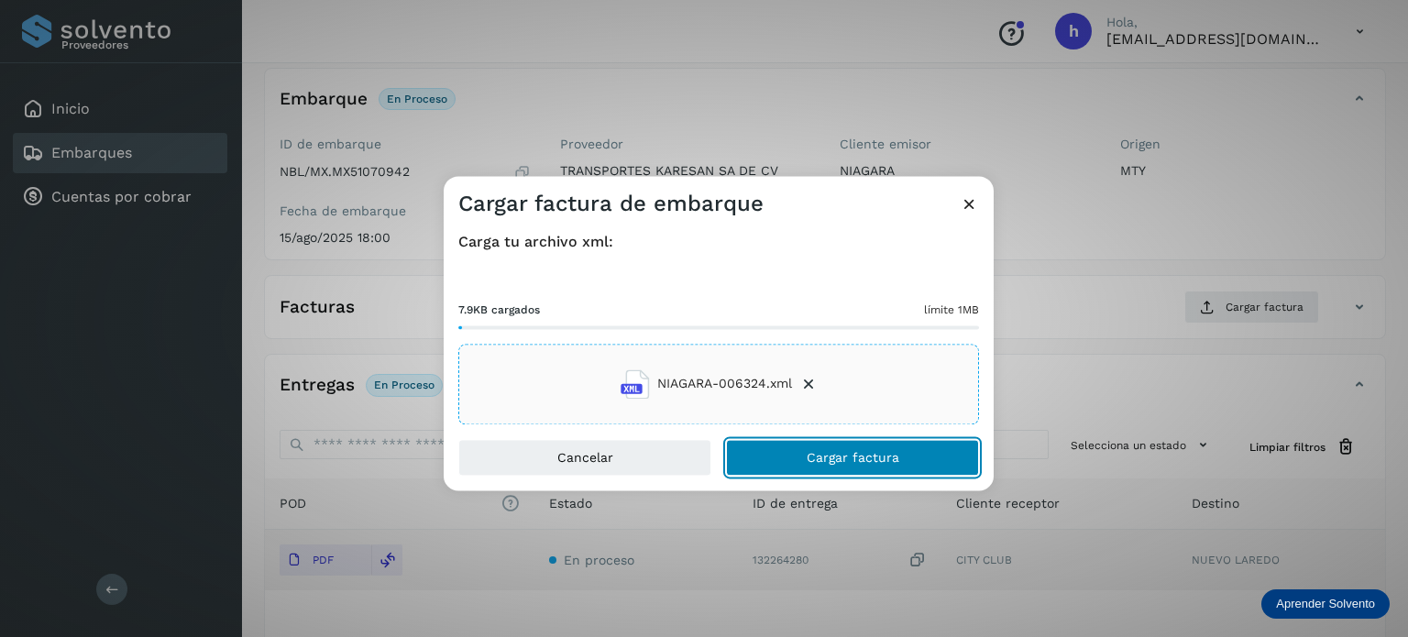
click at [903, 449] on button "Cargar factura" at bounding box center [852, 457] width 253 height 37
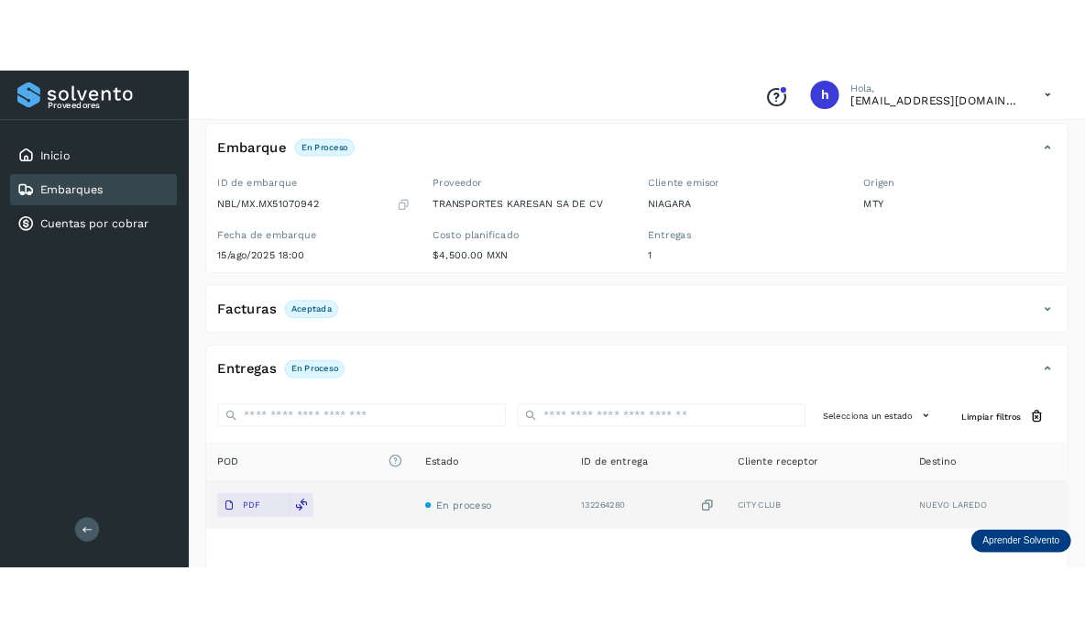
scroll to position [0, 0]
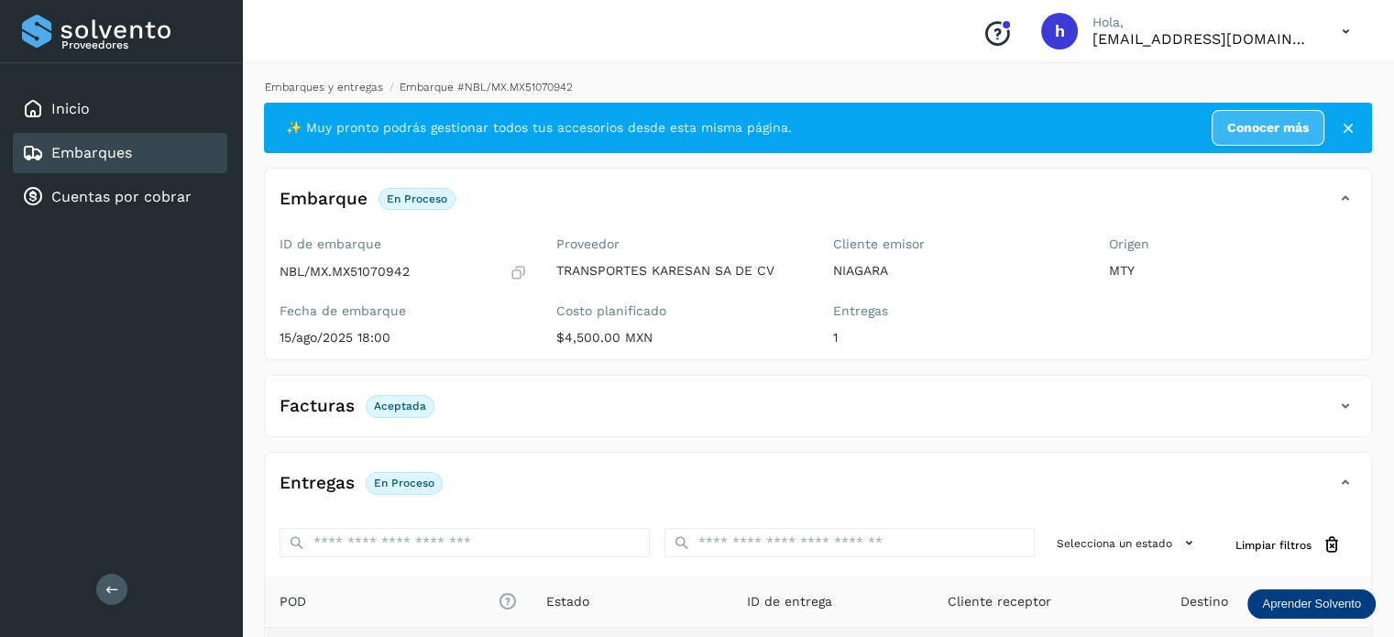
click at [345, 89] on link "Embarques y entregas" at bounding box center [324, 87] width 118 height 13
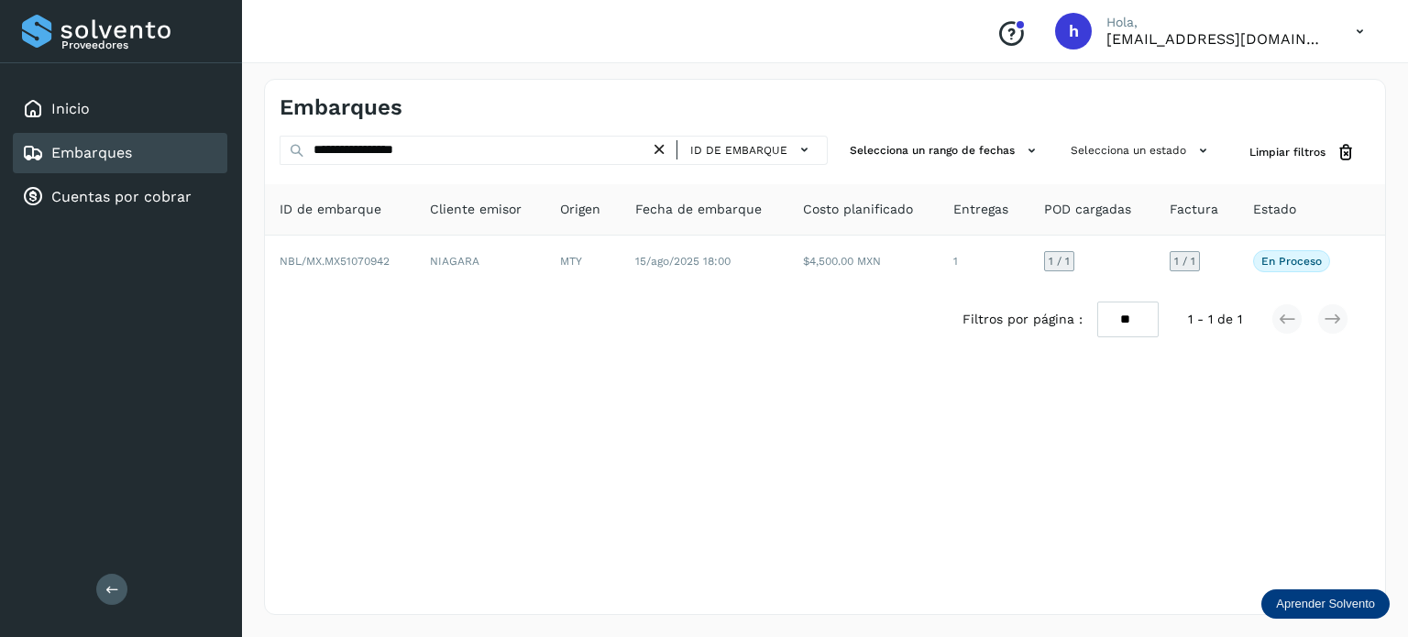
click at [665, 142] on icon at bounding box center [659, 149] width 19 height 19
